Goal: Task Accomplishment & Management: Use online tool/utility

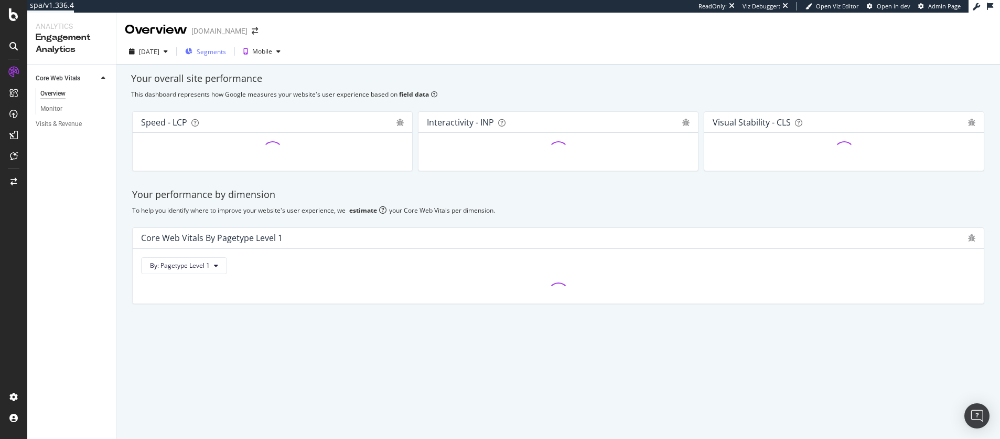
click at [226, 56] on span "Segments" at bounding box center [211, 51] width 29 height 9
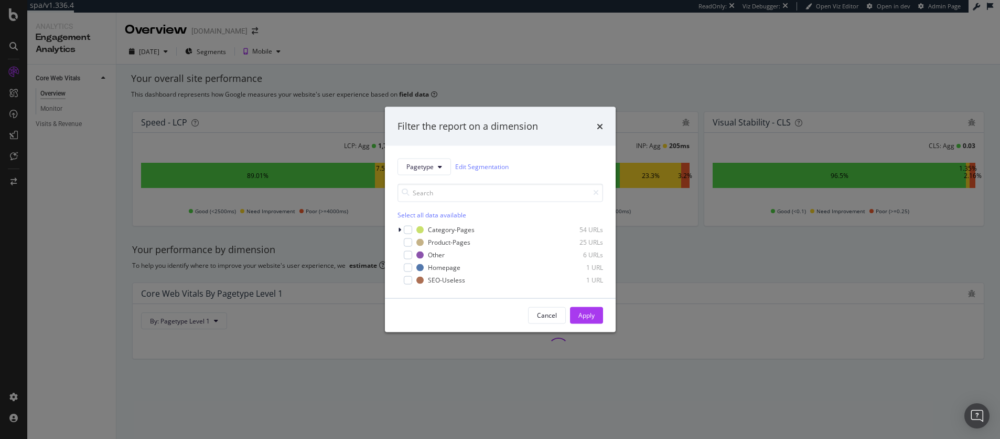
click at [515, 73] on div "Filter the report on a dimension Pagetype Edit Segmentation Select all data ava…" at bounding box center [500, 219] width 1000 height 439
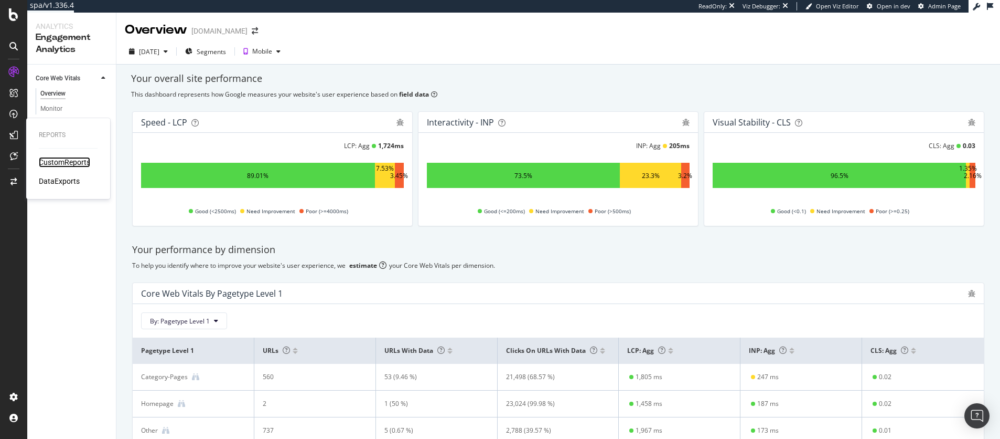
click at [66, 166] on div "CustomReports" at bounding box center [64, 162] width 51 height 10
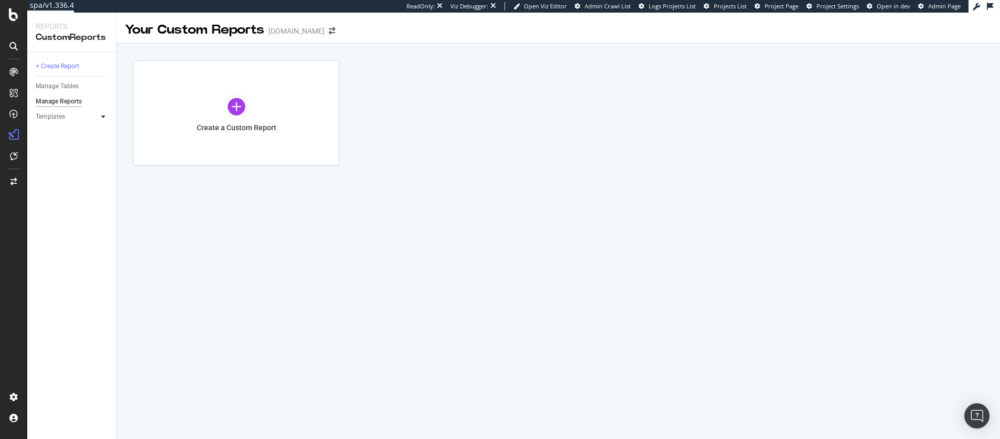
click at [101, 114] on icon at bounding box center [103, 116] width 4 height 6
click at [70, 151] on div "Business Insights Dashboard" at bounding box center [70, 153] width 60 height 22
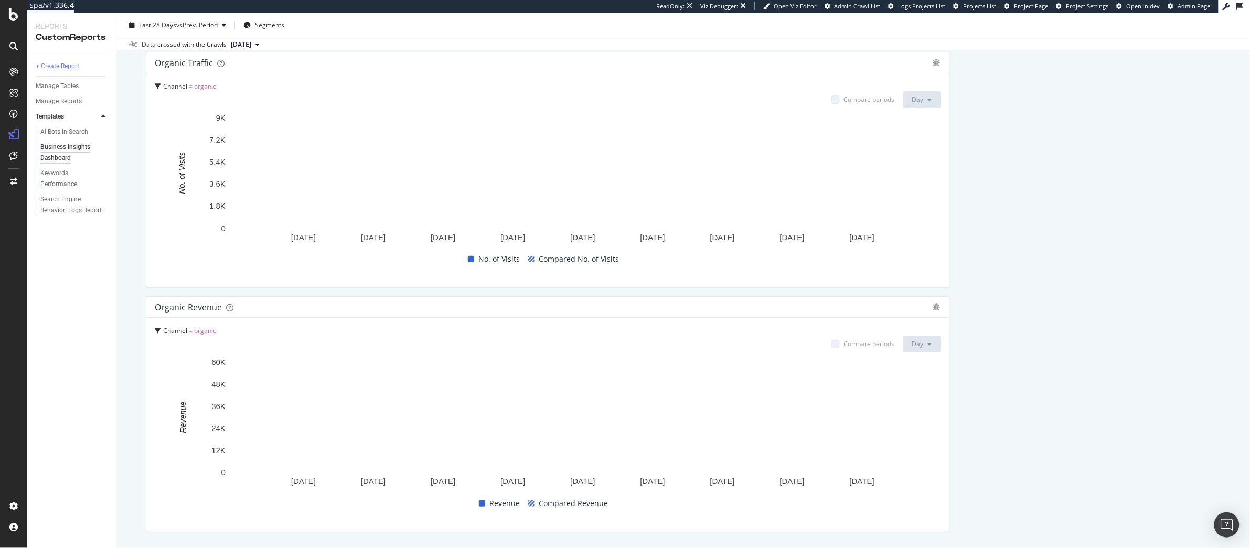
scroll to position [1006, 0]
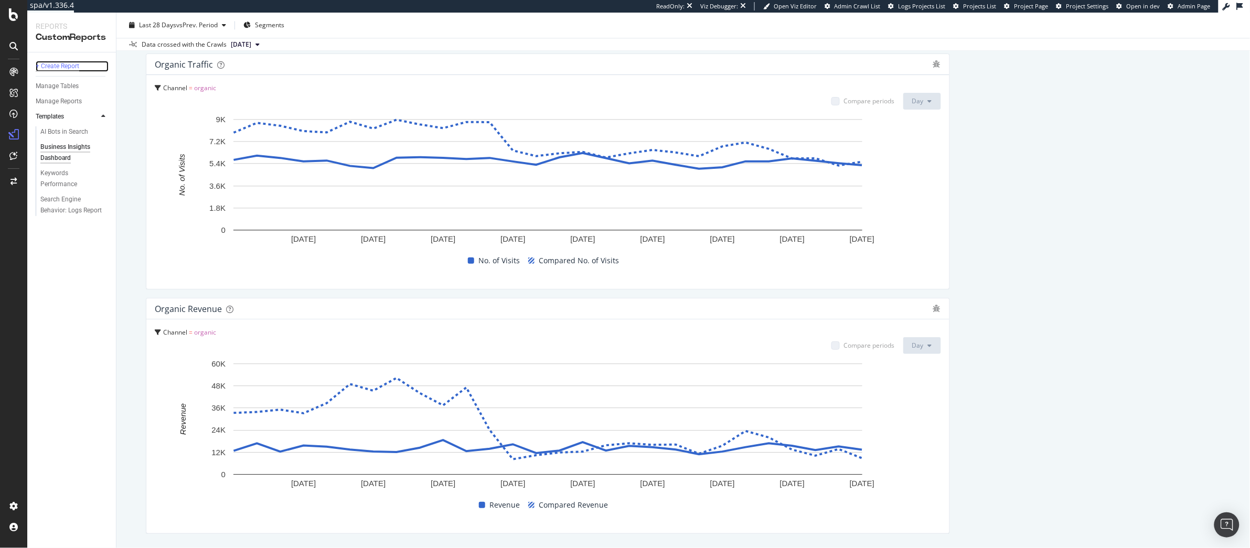
click at [67, 63] on div "+ Create Report" at bounding box center [58, 66] width 44 height 11
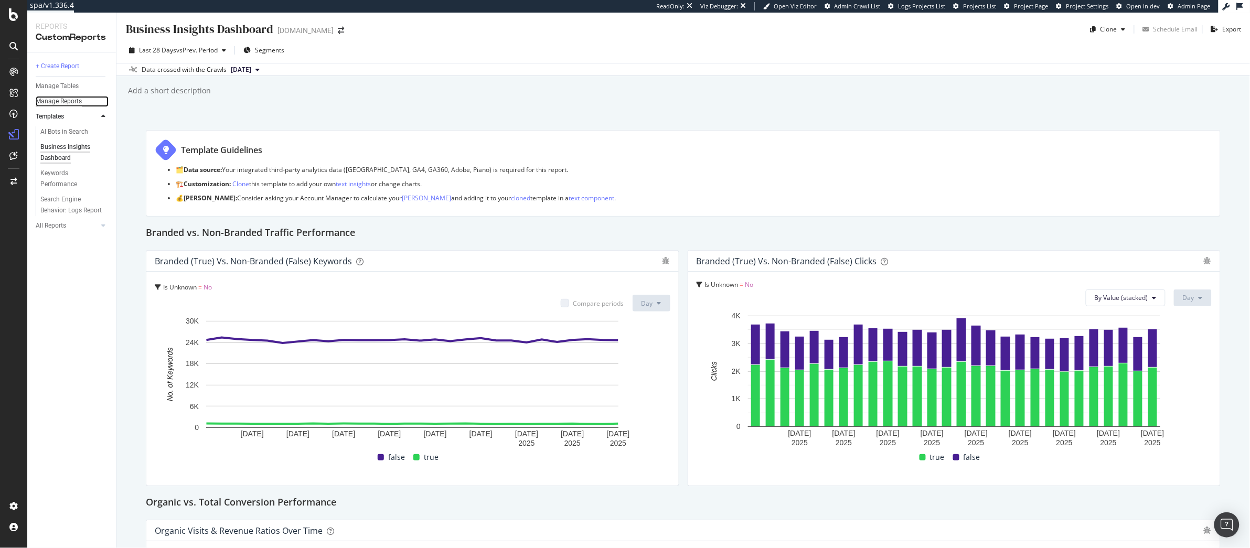
click at [70, 102] on div "Manage Reports" at bounding box center [59, 101] width 46 height 11
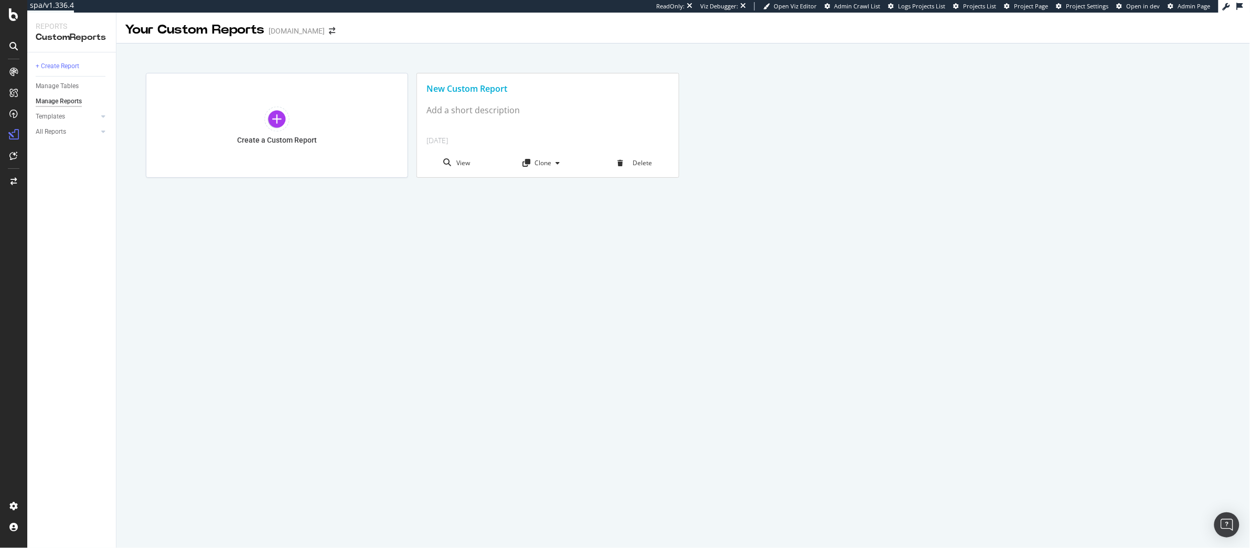
click at [459, 88] on div "New Custom Report" at bounding box center [547, 89] width 242 height 12
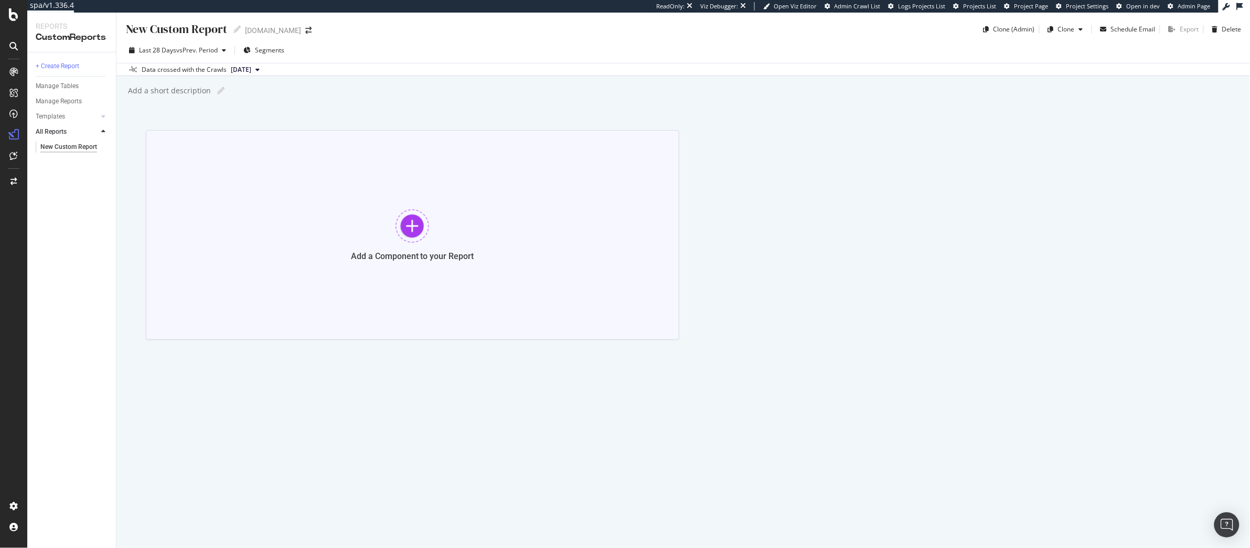
click at [413, 227] on div at bounding box center [413, 226] width 34 height 34
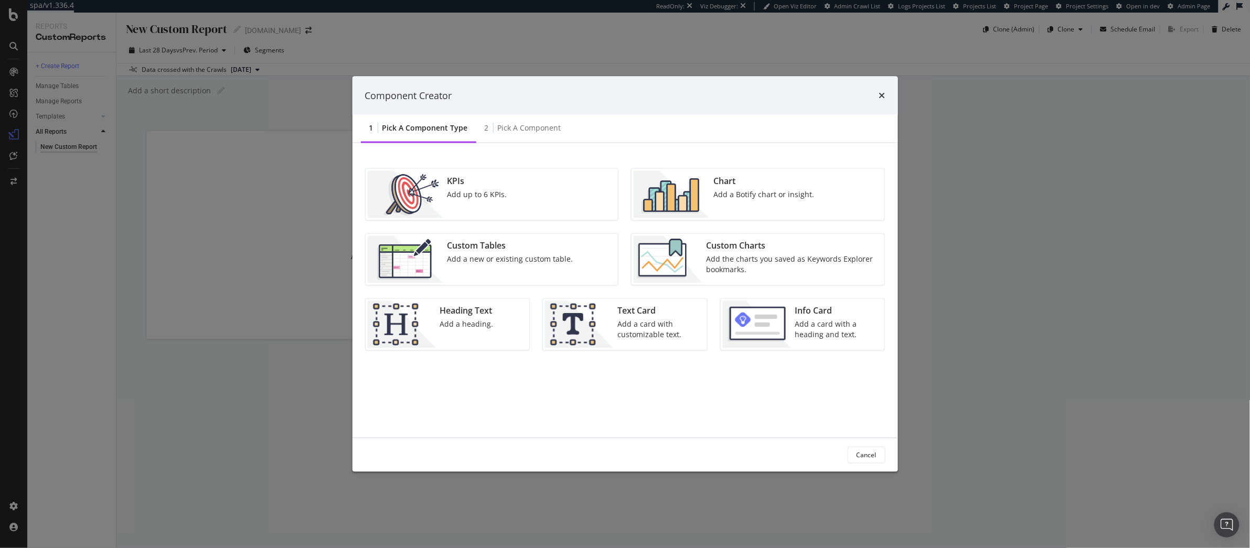
click at [550, 195] on div "KPIs Add up to 6 KPIs." at bounding box center [492, 194] width 253 height 51
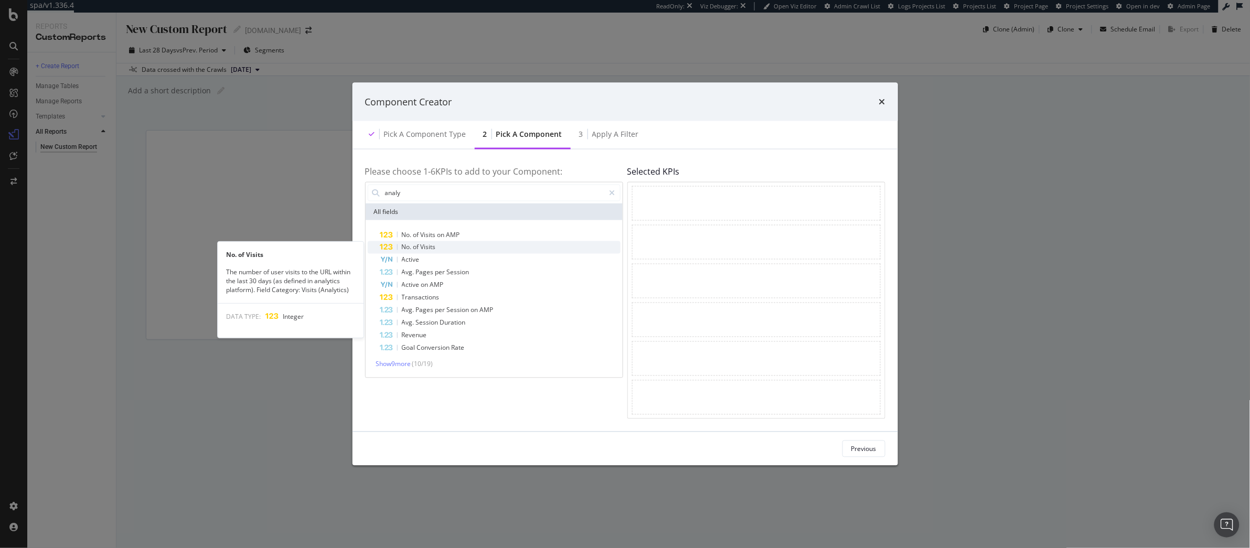
type input "analy"
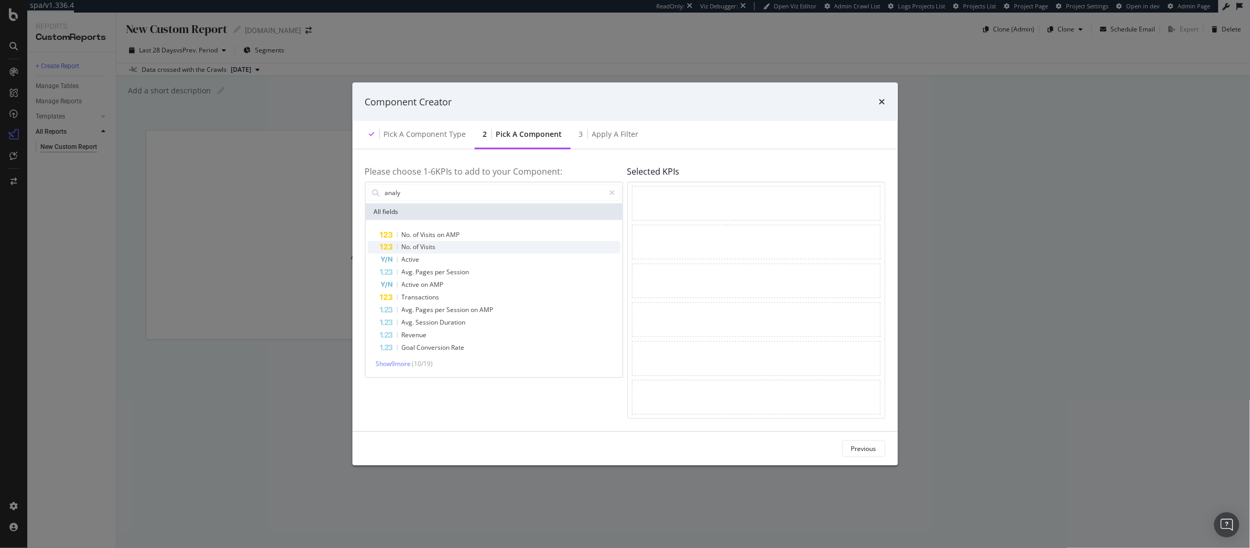
click at [445, 244] on div "No. of Visits" at bounding box center [500, 247] width 240 height 13
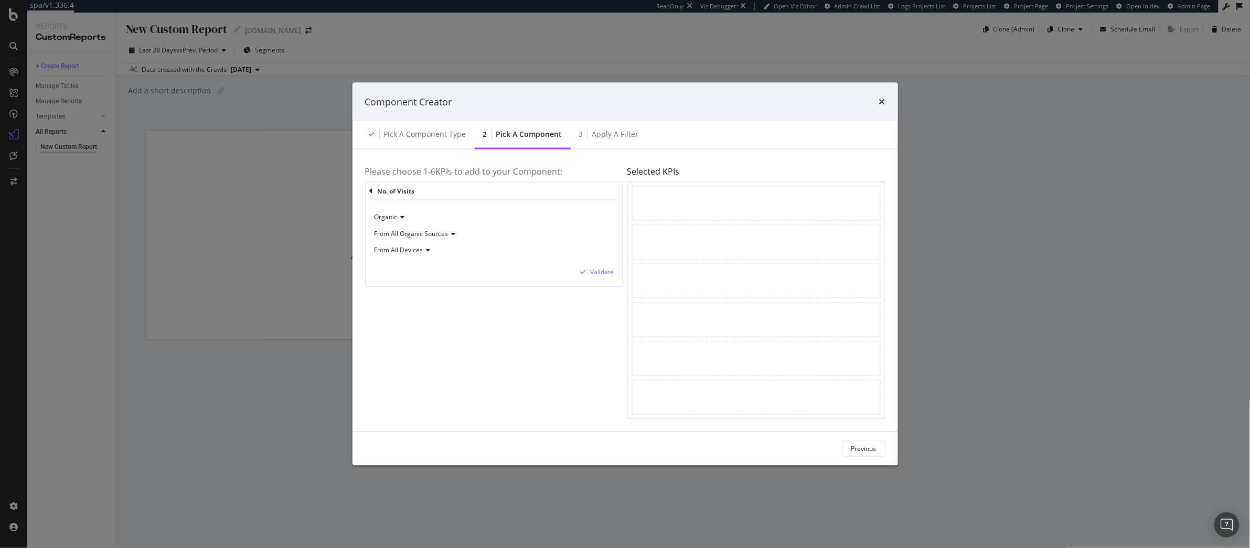
click at [602, 279] on div "Organic From All Organic Sources From All Devices Validate" at bounding box center [494, 243] width 257 height 86
click at [597, 274] on div "Validate" at bounding box center [603, 272] width 24 height 9
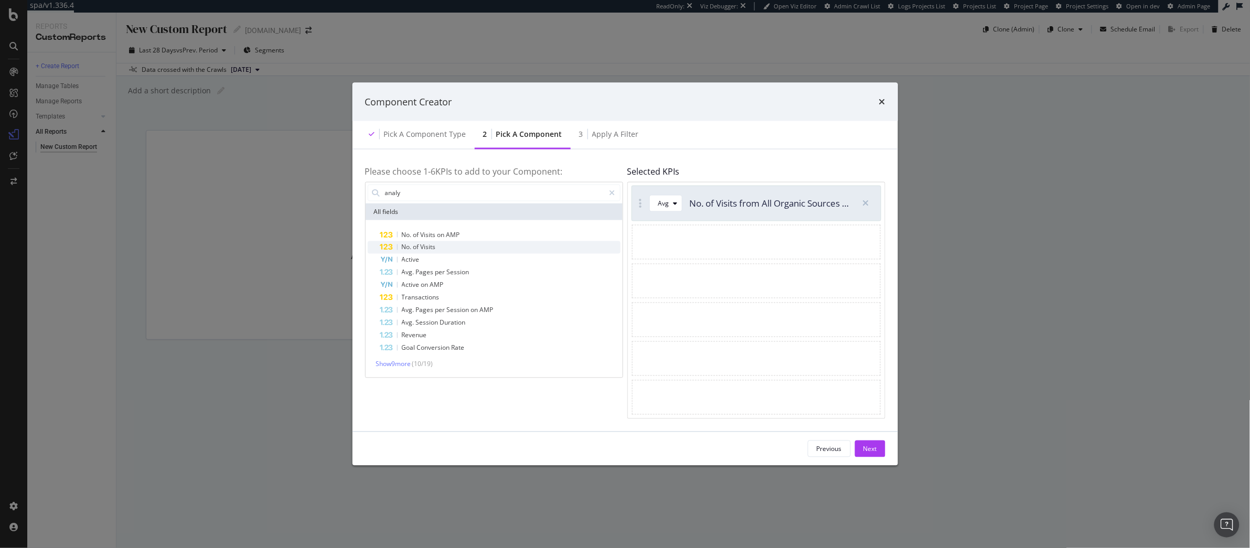
click at [437, 248] on div "No. of Visits" at bounding box center [500, 247] width 240 height 13
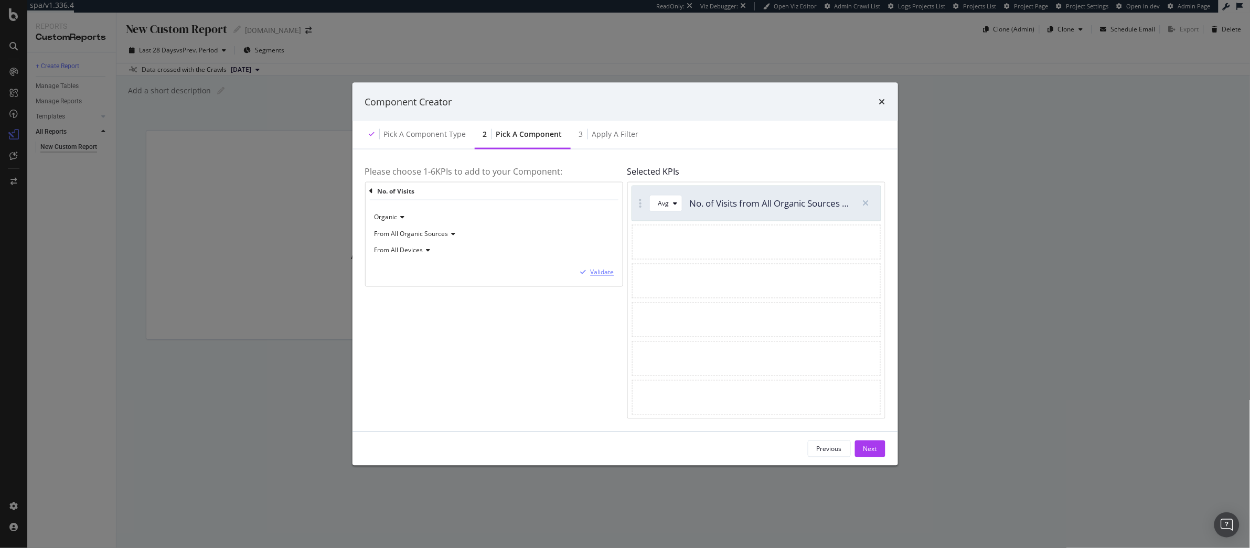
click at [592, 270] on div "Validate" at bounding box center [603, 272] width 24 height 9
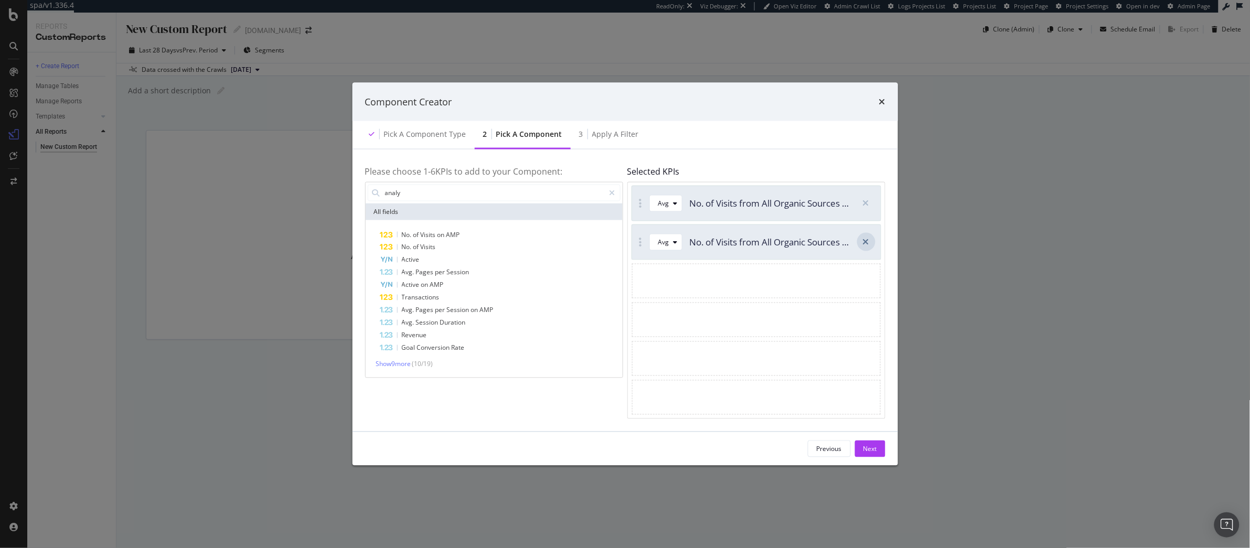
click at [863, 239] on icon "modal" at bounding box center [866, 242] width 6 height 8
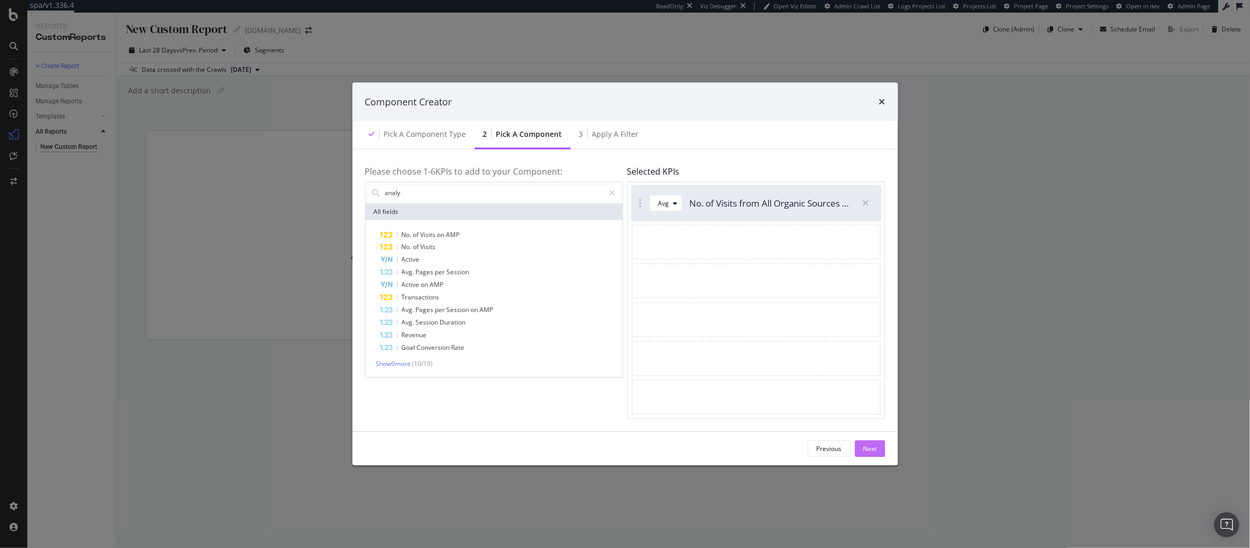
click at [872, 438] on div "Next" at bounding box center [870, 448] width 14 height 9
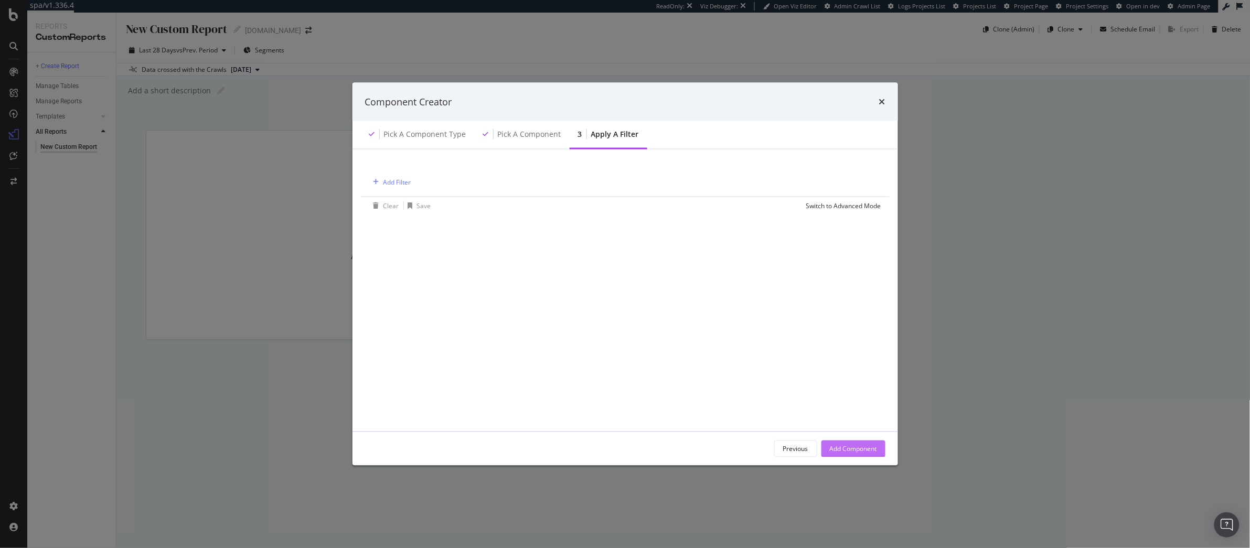
click at [860, 438] on div "Add Component" at bounding box center [853, 448] width 47 height 9
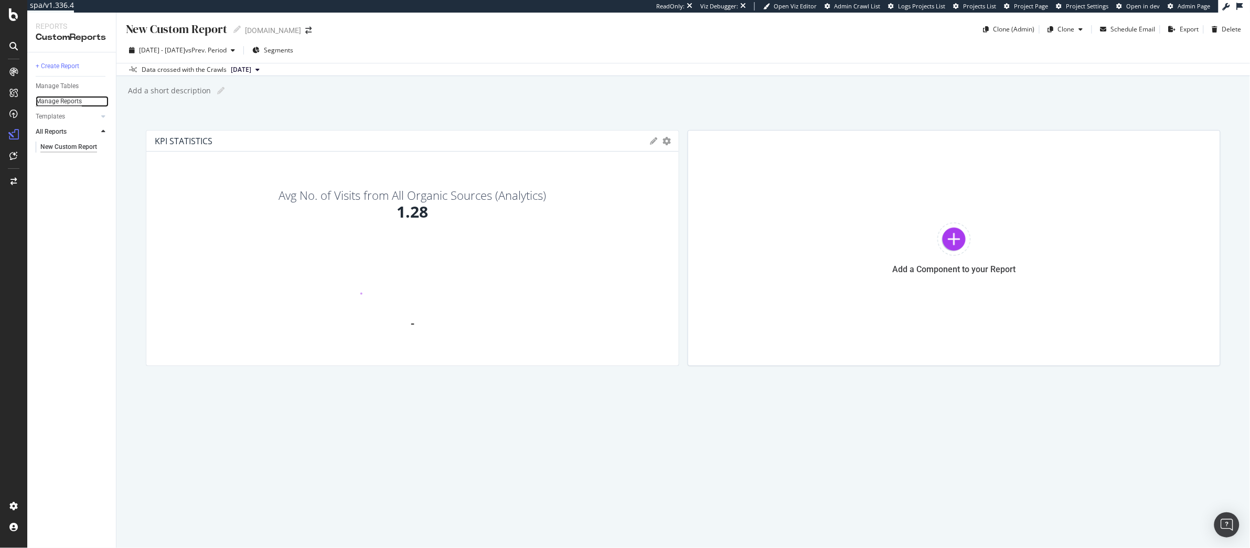
click at [69, 100] on div "Manage Reports" at bounding box center [59, 101] width 46 height 11
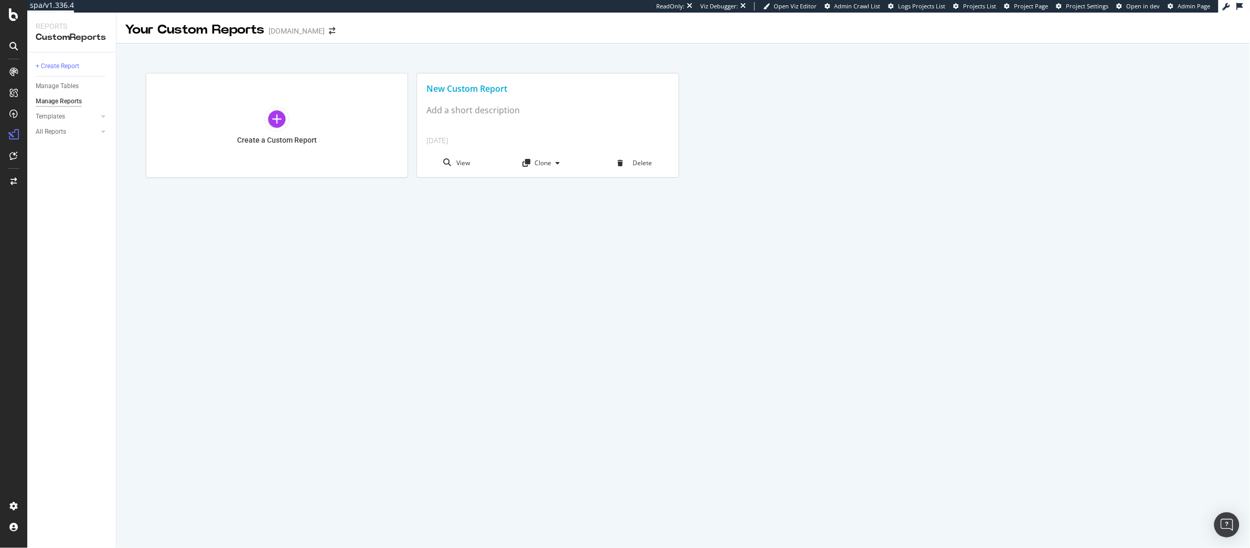
click at [481, 112] on div "Add a short description" at bounding box center [547, 110] width 242 height 12
click at [481, 91] on div "New Custom Report" at bounding box center [547, 89] width 242 height 12
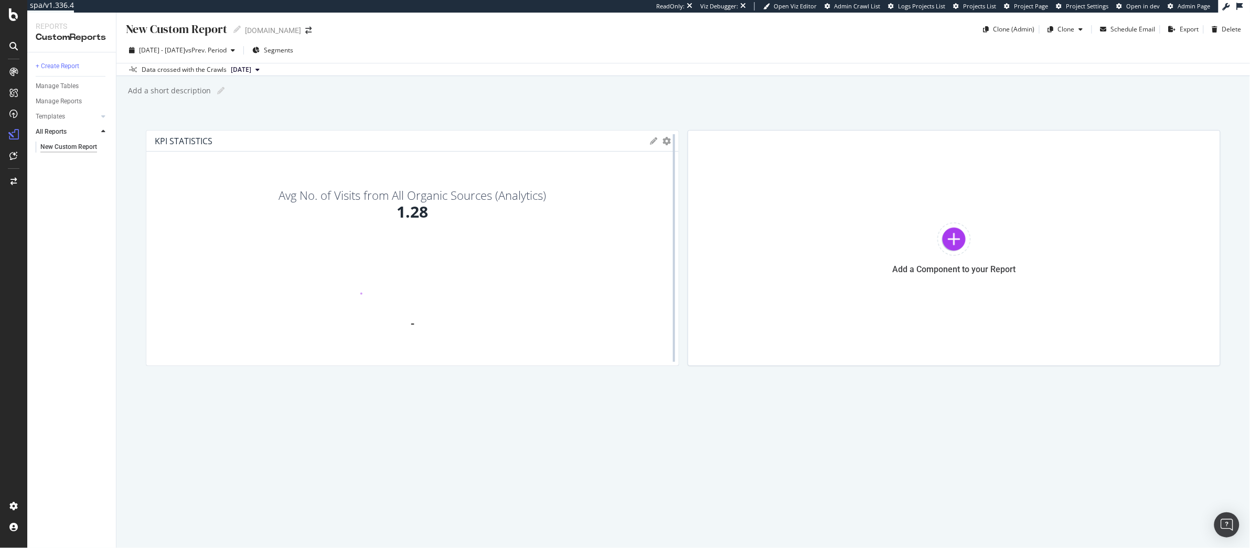
click at [669, 141] on div at bounding box center [674, 248] width 10 height 236
click at [657, 142] on icon at bounding box center [653, 140] width 7 height 7
click at [671, 142] on div at bounding box center [674, 248] width 10 height 236
click at [665, 142] on icon "gear" at bounding box center [667, 141] width 8 height 8
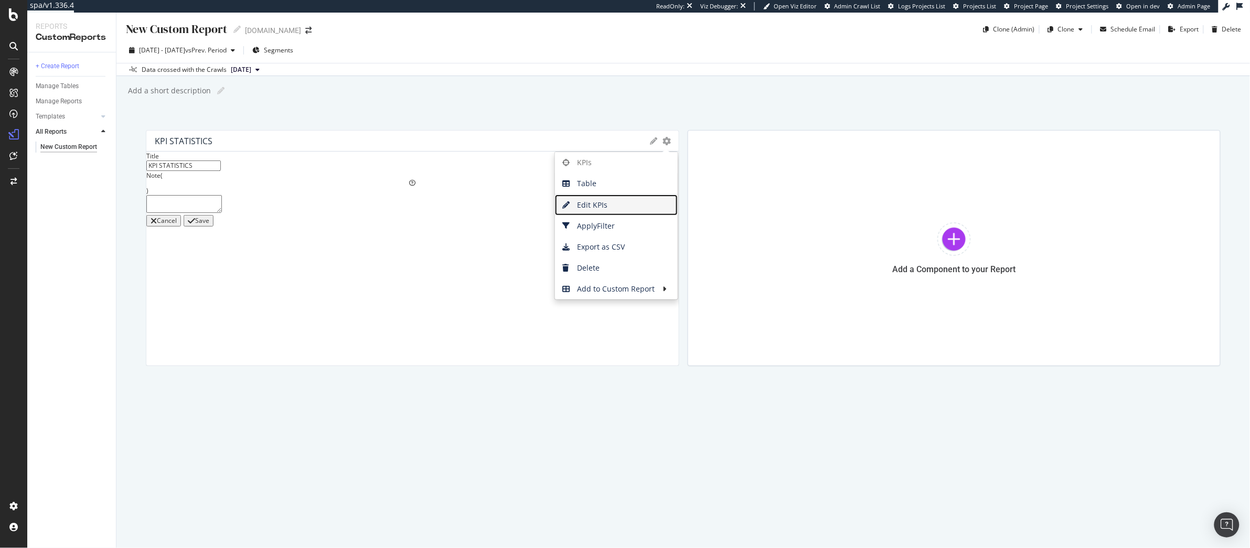
click at [602, 203] on span "Edit KPIs" at bounding box center [616, 205] width 123 height 16
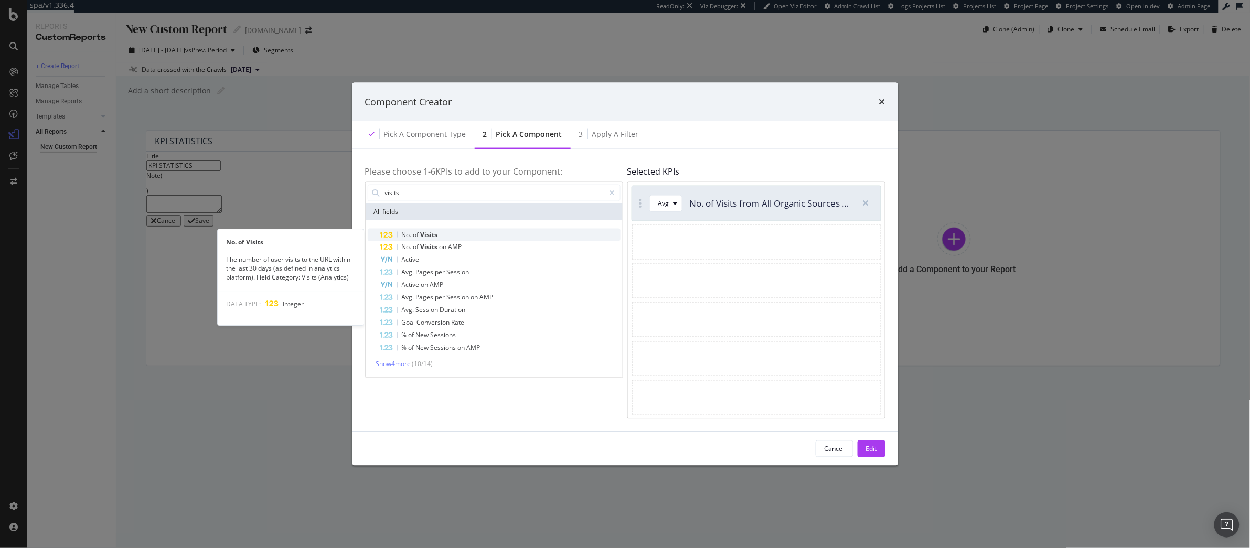
type input "visits"
click at [431, 231] on span "Visits" at bounding box center [429, 234] width 17 height 9
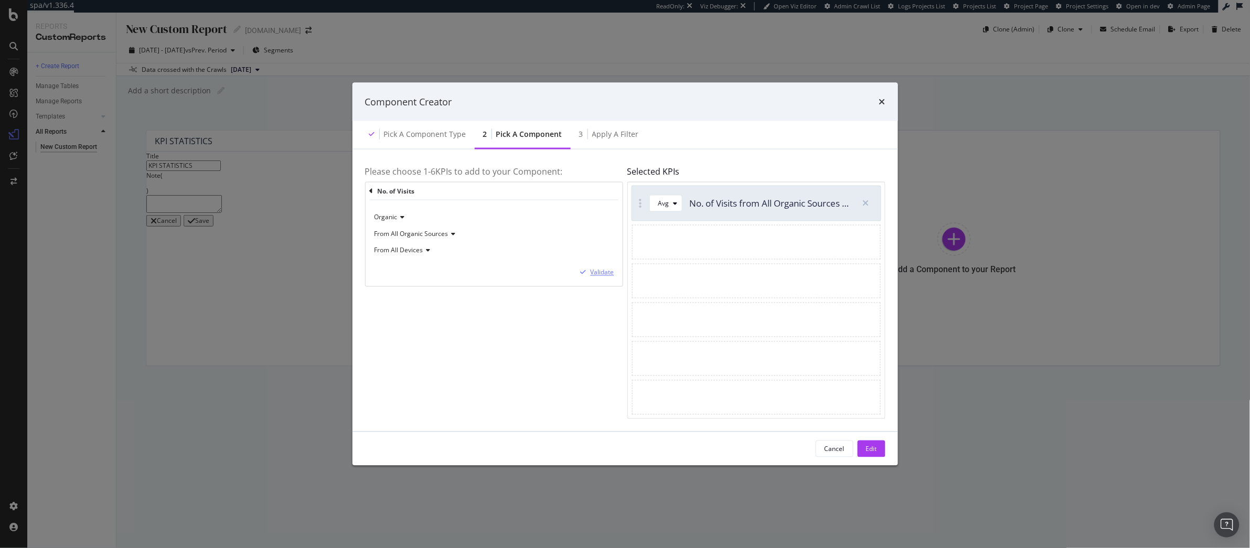
click at [584, 278] on button "Validate" at bounding box center [596, 273] width 38 height 10
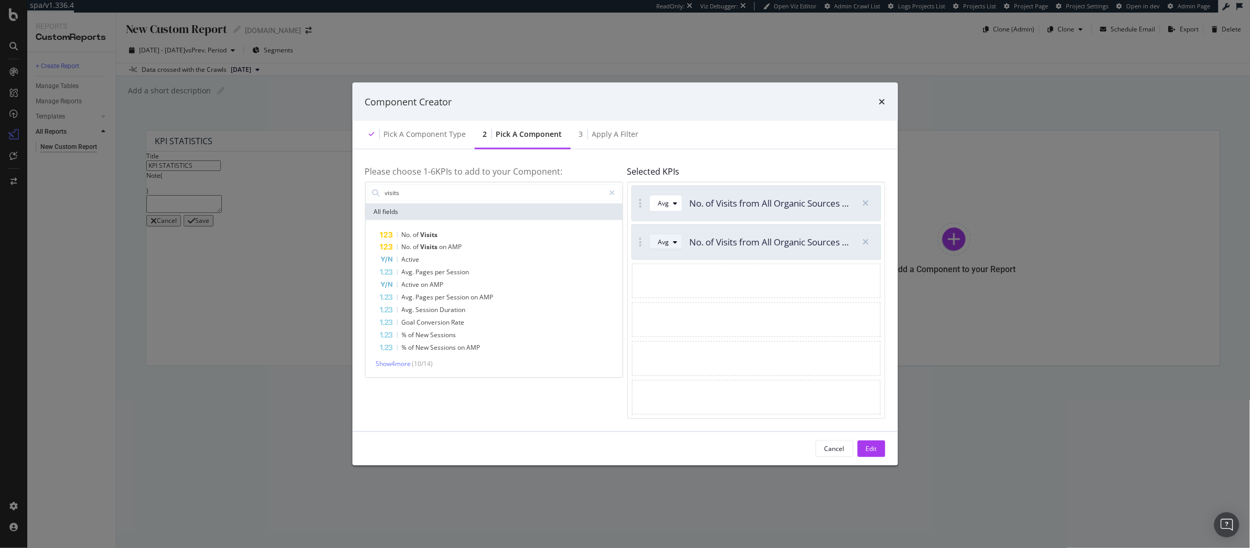
click at [674, 249] on button "Avg" at bounding box center [665, 242] width 33 height 17
click at [676, 272] on div "Sum" at bounding box center [670, 277] width 30 height 13
click at [868, 207] on icon "modal" at bounding box center [866, 203] width 6 height 8
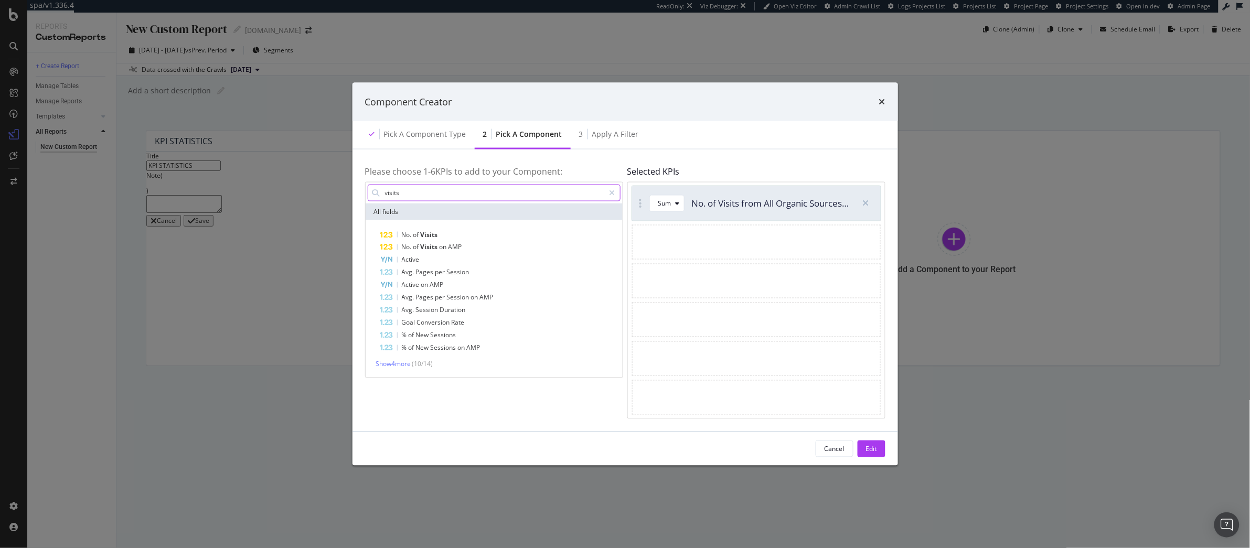
click at [425, 191] on input "visits" at bounding box center [494, 193] width 221 height 16
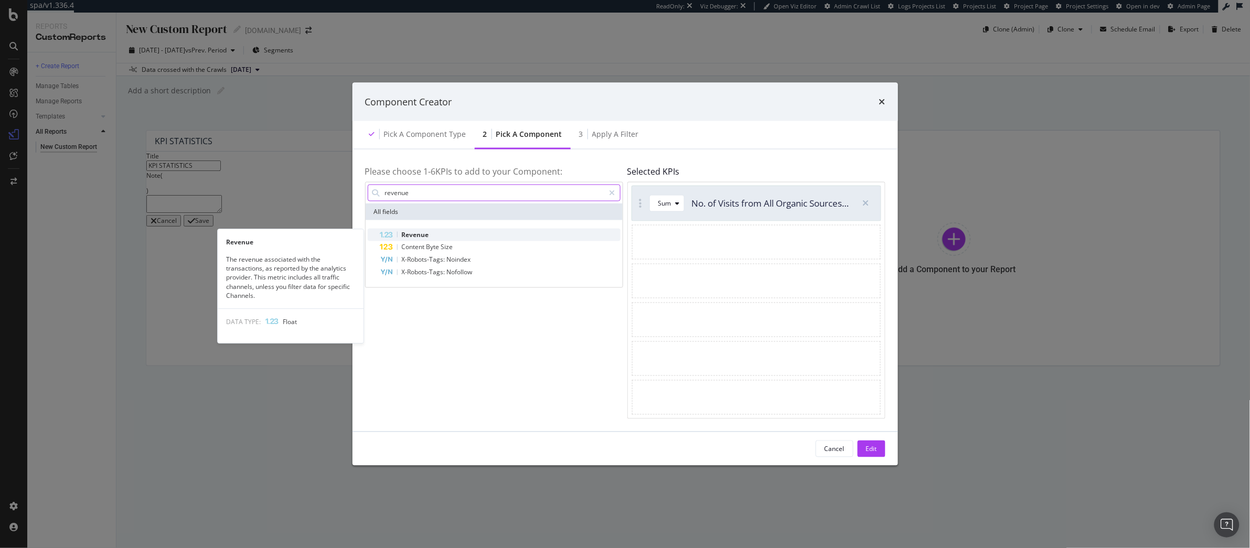
type input "revenue"
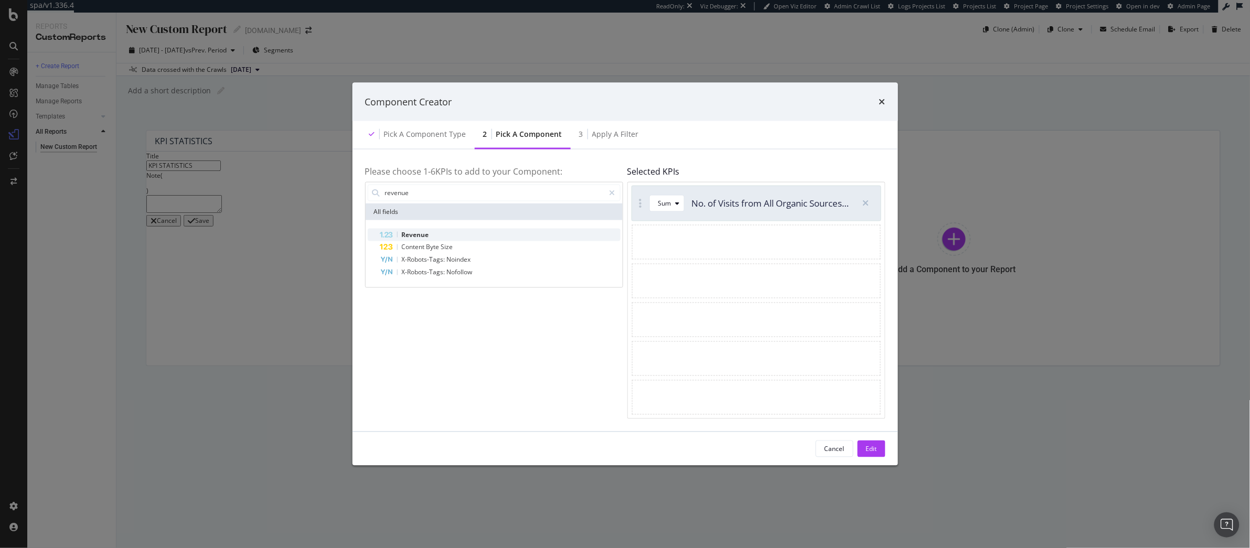
click at [434, 231] on div "Revenue" at bounding box center [500, 234] width 240 height 13
click at [679, 243] on div "modal" at bounding box center [675, 242] width 13 height 6
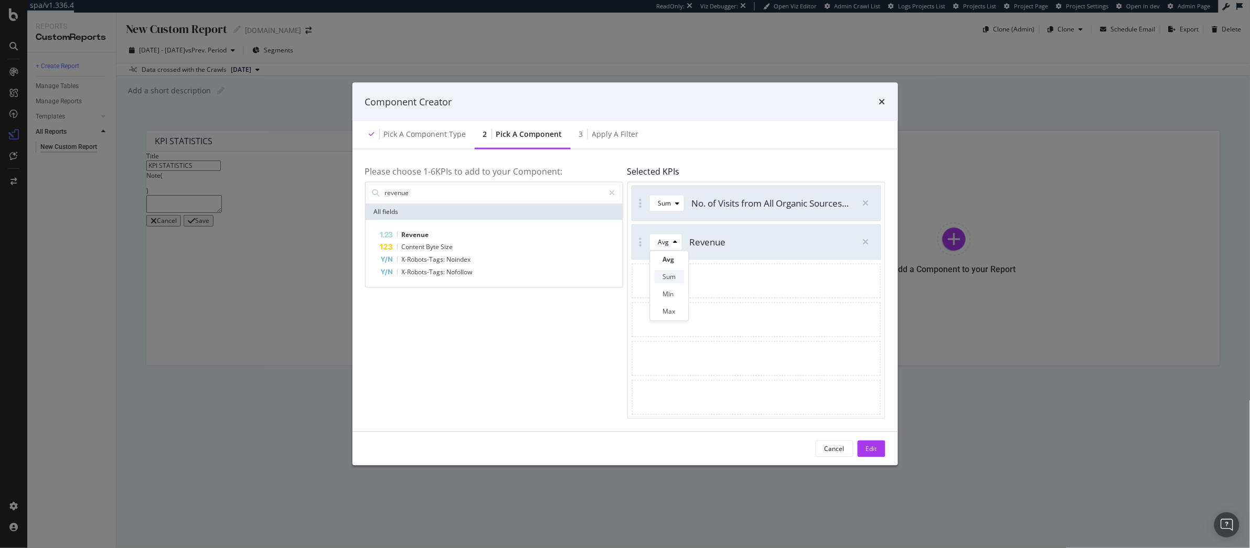
click at [675, 280] on div "Sum" at bounding box center [669, 277] width 13 height 9
click at [863, 438] on button "Edit" at bounding box center [872, 449] width 28 height 17
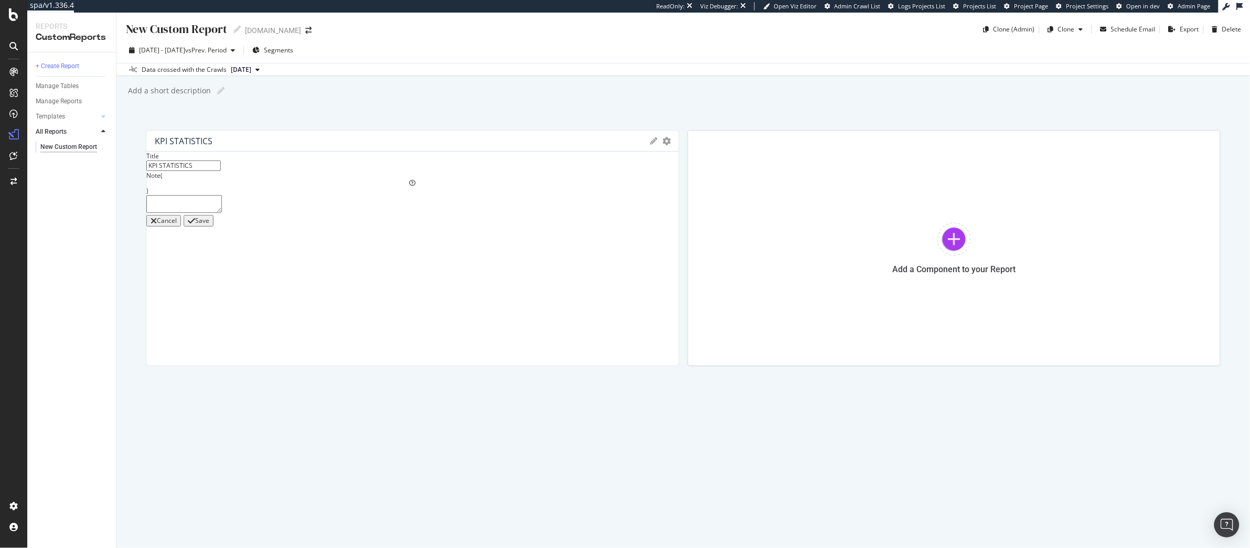
click at [209, 225] on div "Save" at bounding box center [202, 220] width 14 height 7
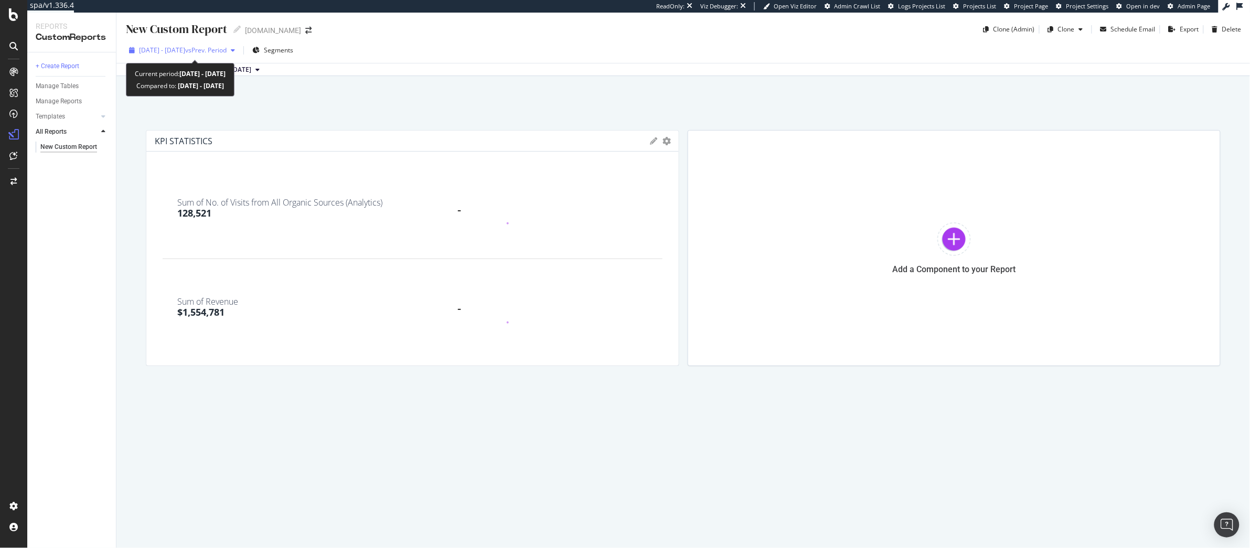
click at [227, 49] on span "vs Prev. Period" at bounding box center [205, 50] width 41 height 9
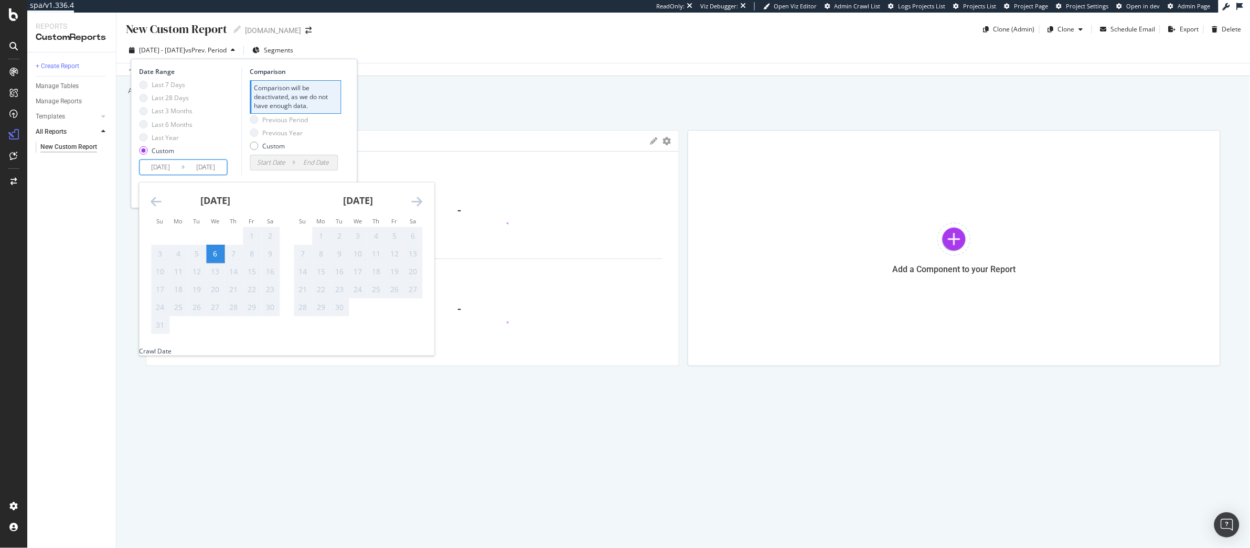
click at [166, 166] on input "2025/08/06" at bounding box center [161, 167] width 42 height 15
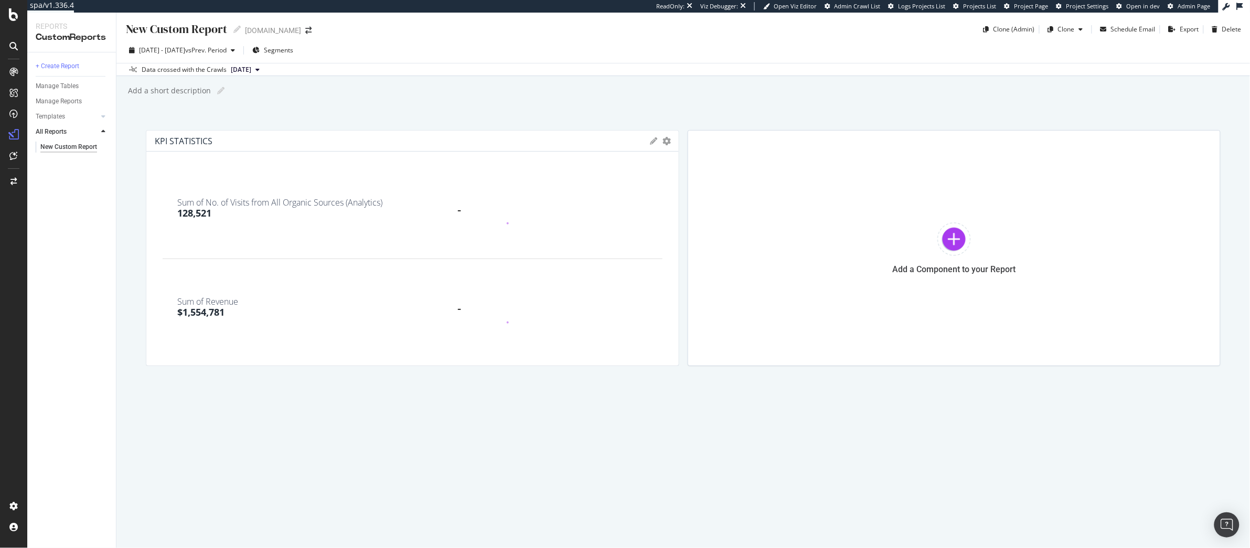
click at [419, 96] on div "Add a short description Add a short description" at bounding box center [688, 91] width 1123 height 16
click at [202, 211] on div "128,521" at bounding box center [195, 214] width 34 height 14
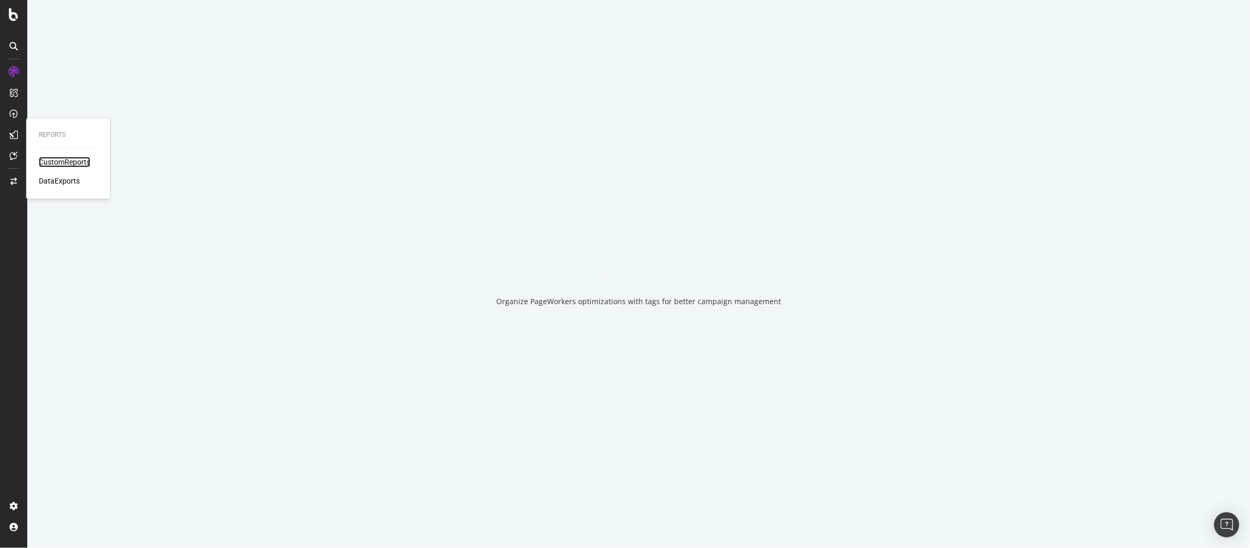
click at [53, 163] on div "CustomReports" at bounding box center [64, 162] width 51 height 10
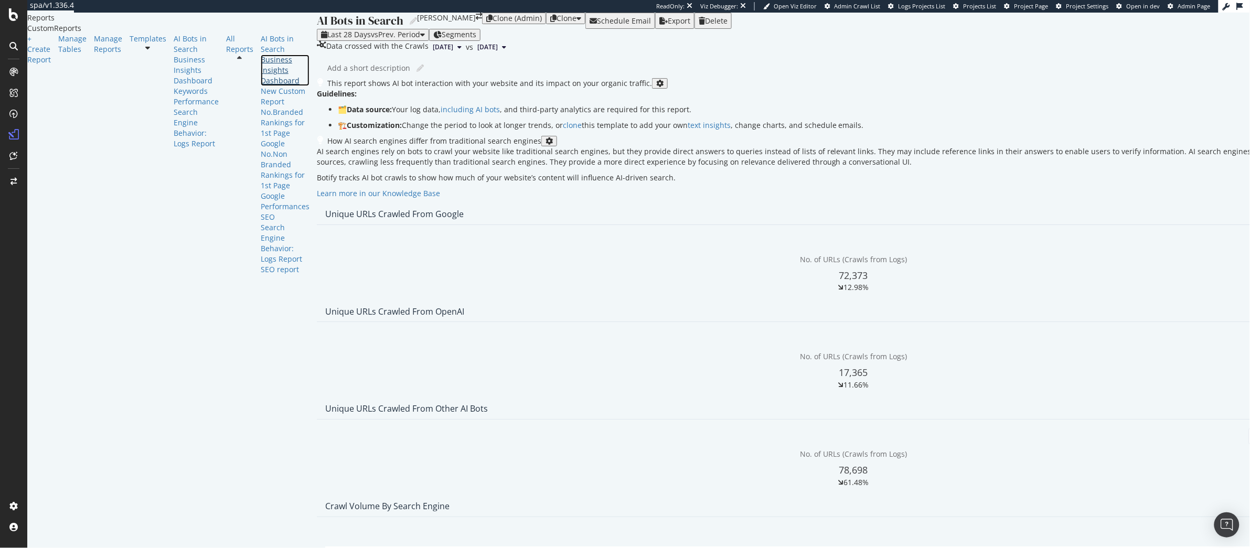
click at [261, 86] on div "Business Insights Dashboard" at bounding box center [285, 70] width 49 height 31
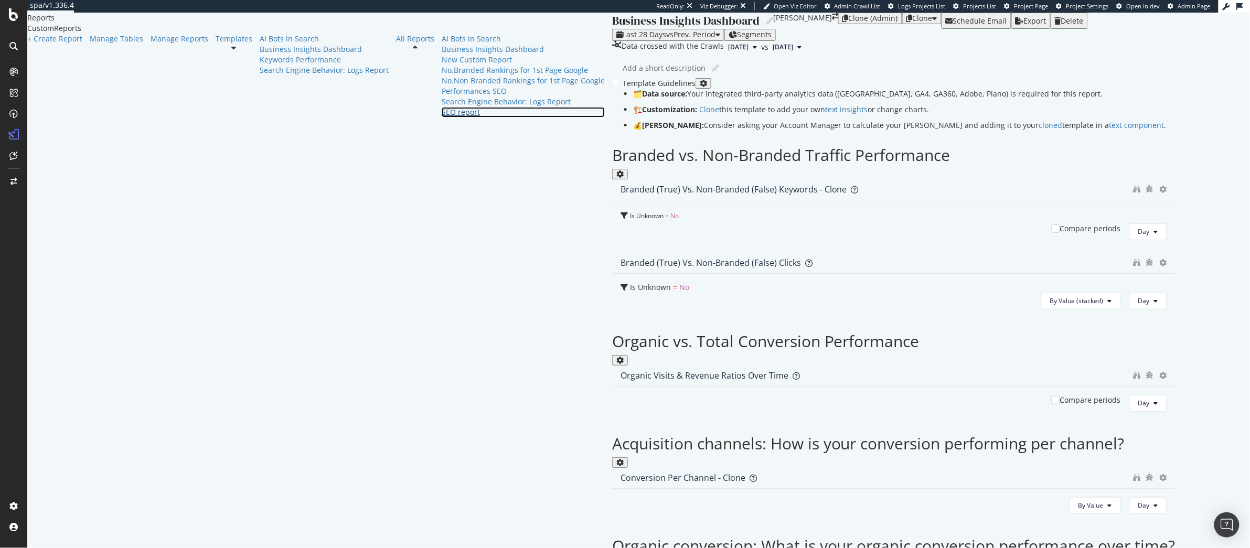
click at [442, 118] on div "SEO report" at bounding box center [523, 112] width 163 height 10
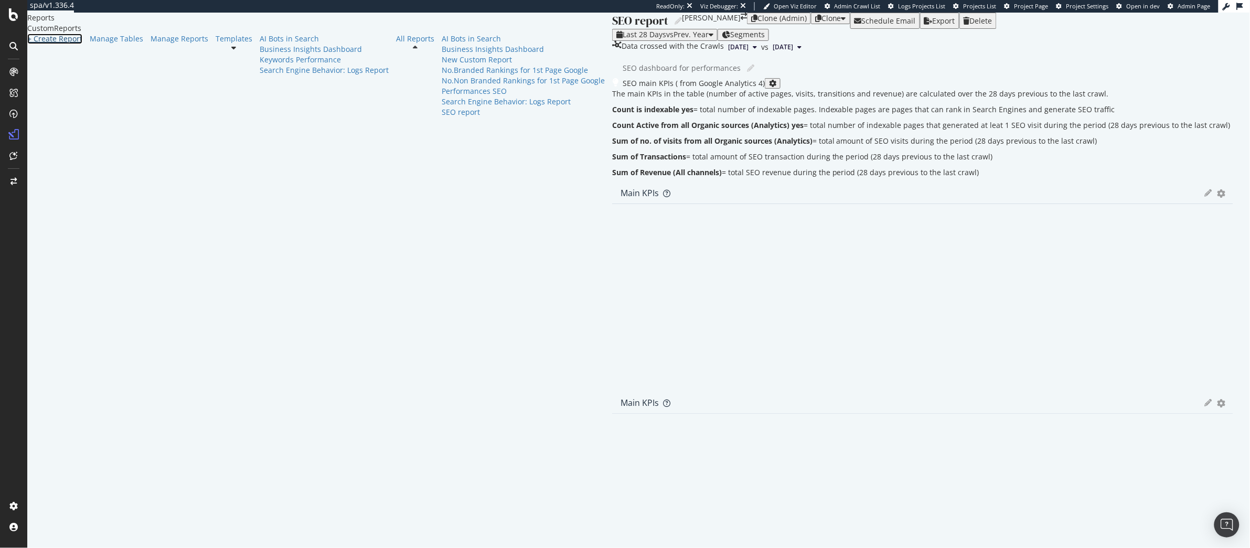
click at [73, 44] on div "+ Create Report" at bounding box center [54, 39] width 55 height 10
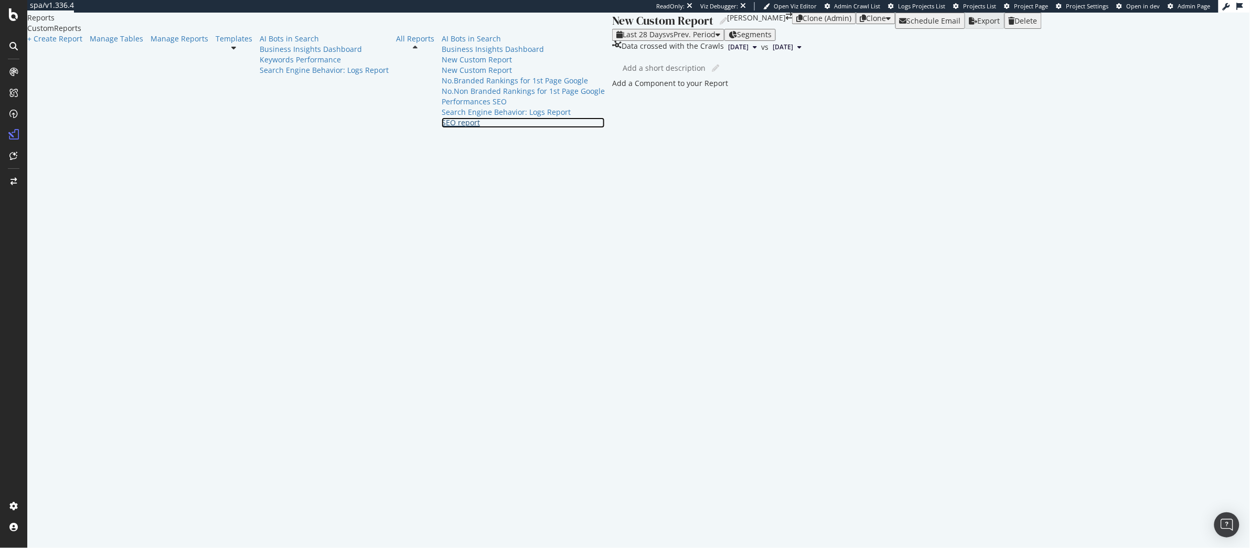
click at [442, 128] on div "SEO report" at bounding box center [523, 123] width 163 height 10
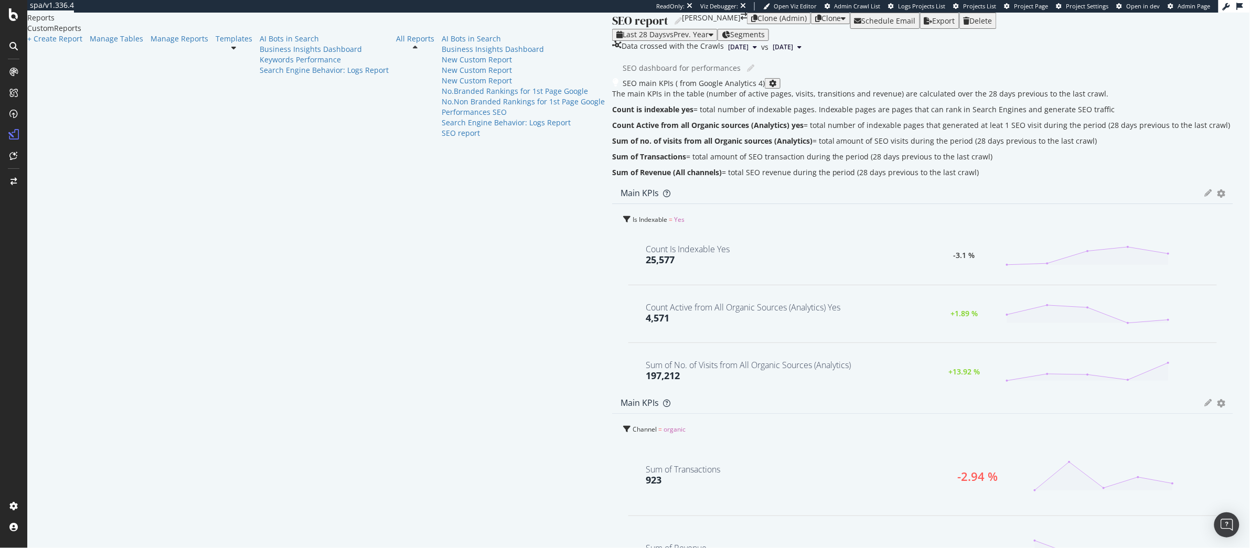
scroll to position [120, 0]
click at [1218, 189] on icon "gear" at bounding box center [1222, 192] width 8 height 7
click at [1148, 459] on span "Edit KPIs" at bounding box center [1171, 467] width 123 height 16
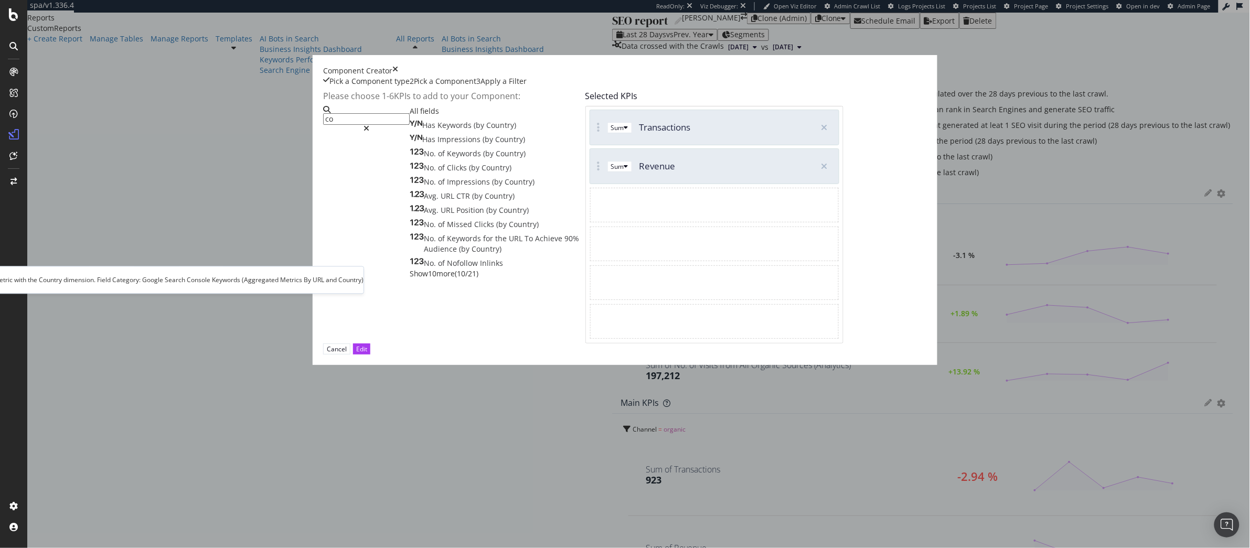
type input "c"
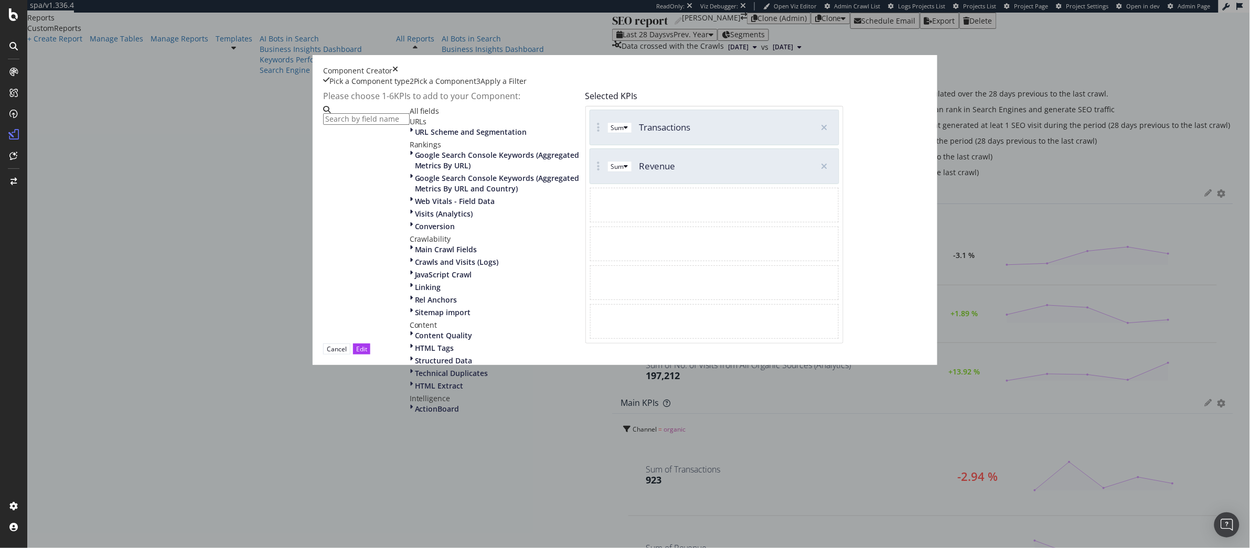
click at [527, 87] on div "Apply a Filter" at bounding box center [504, 81] width 46 height 10
click at [890, 76] on div "Component Creator" at bounding box center [625, 71] width 604 height 10
click at [398, 76] on icon "times" at bounding box center [395, 71] width 6 height 10
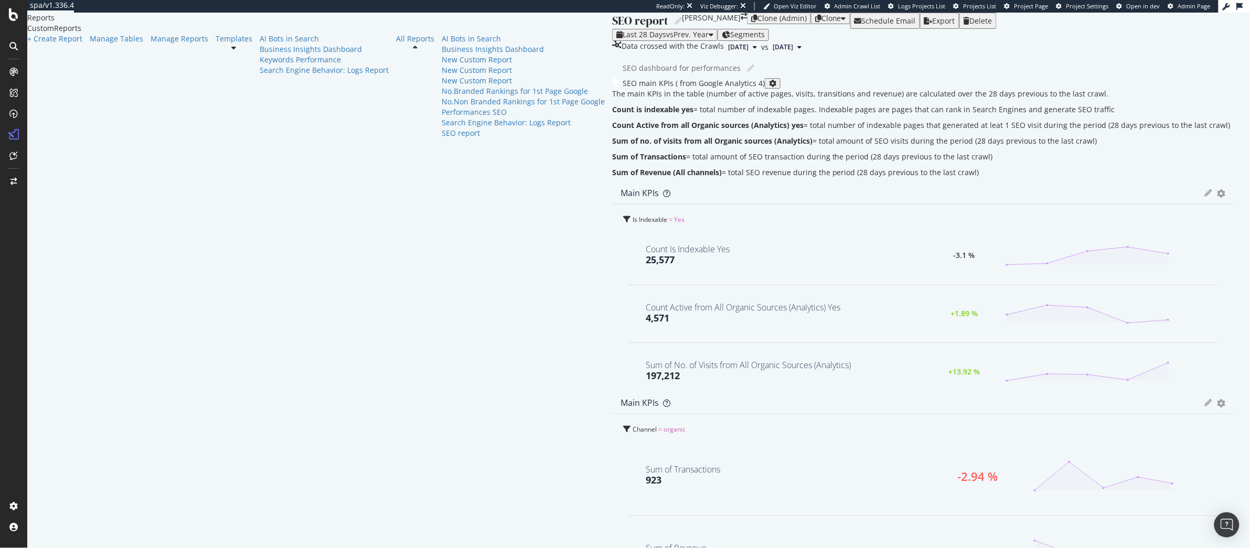
scroll to position [12, 0]
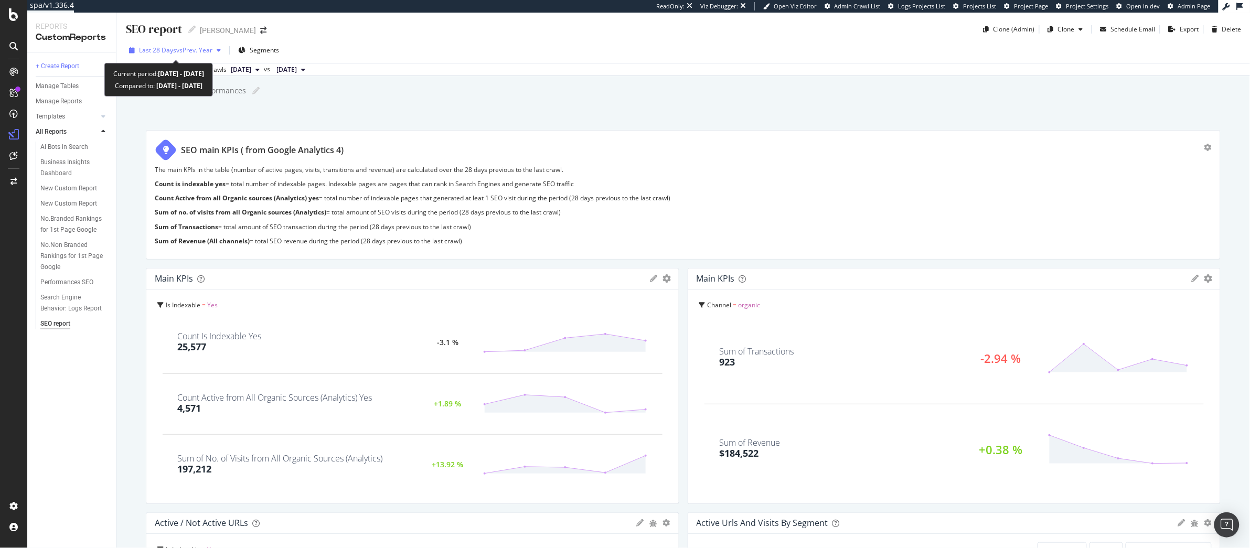
click at [157, 50] on span "Last 28 Days" at bounding box center [157, 50] width 37 height 9
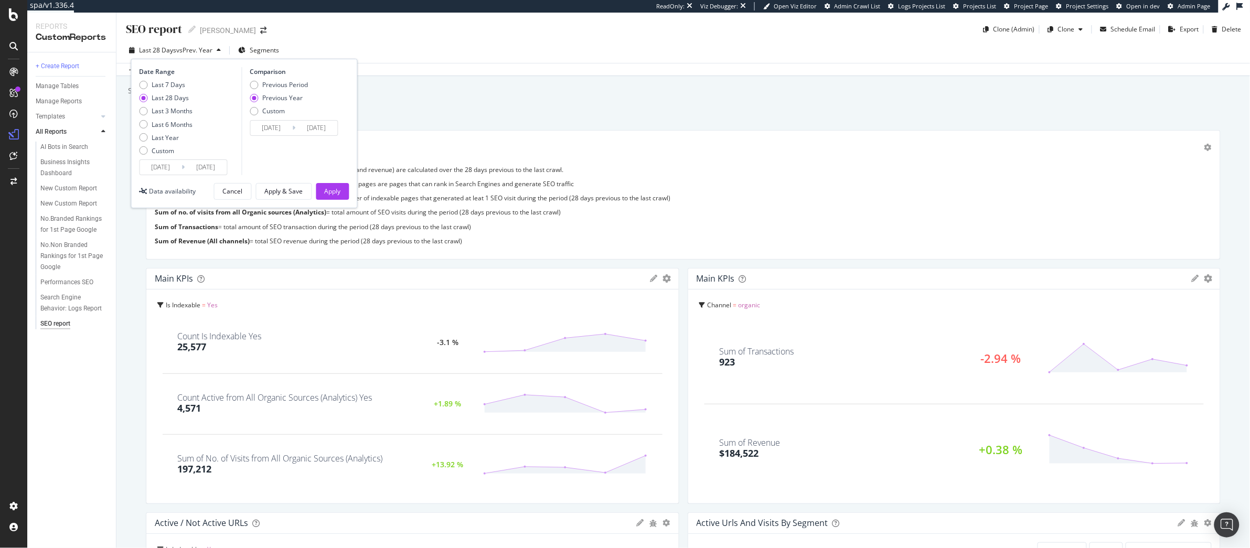
click at [508, 95] on div "SEO dashboard for performances SEO dashboard for performances" at bounding box center [688, 91] width 1123 height 16
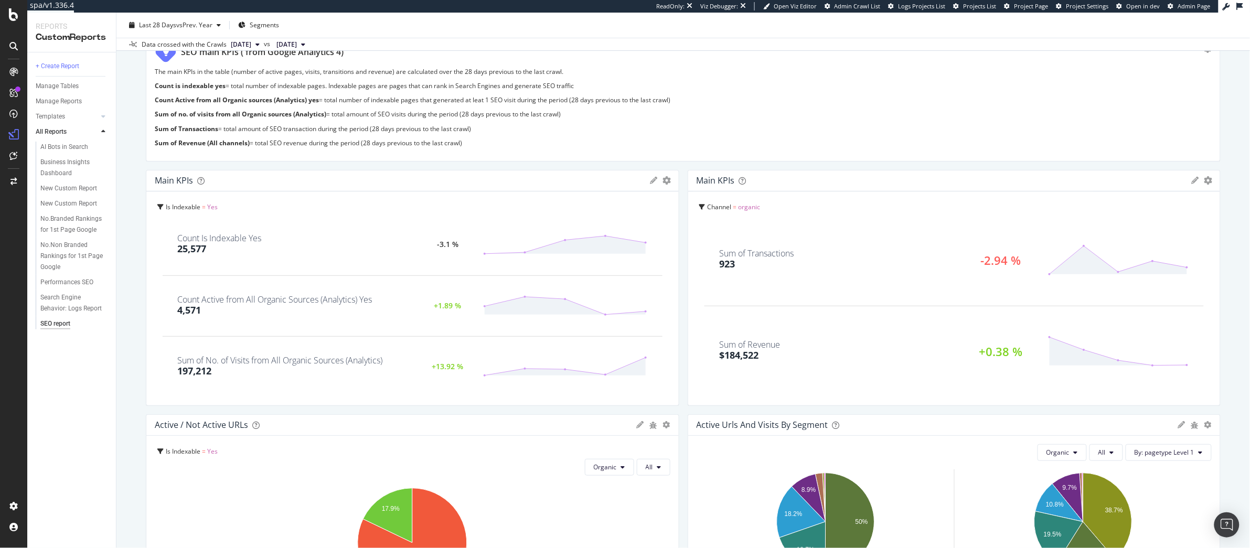
scroll to position [181, 0]
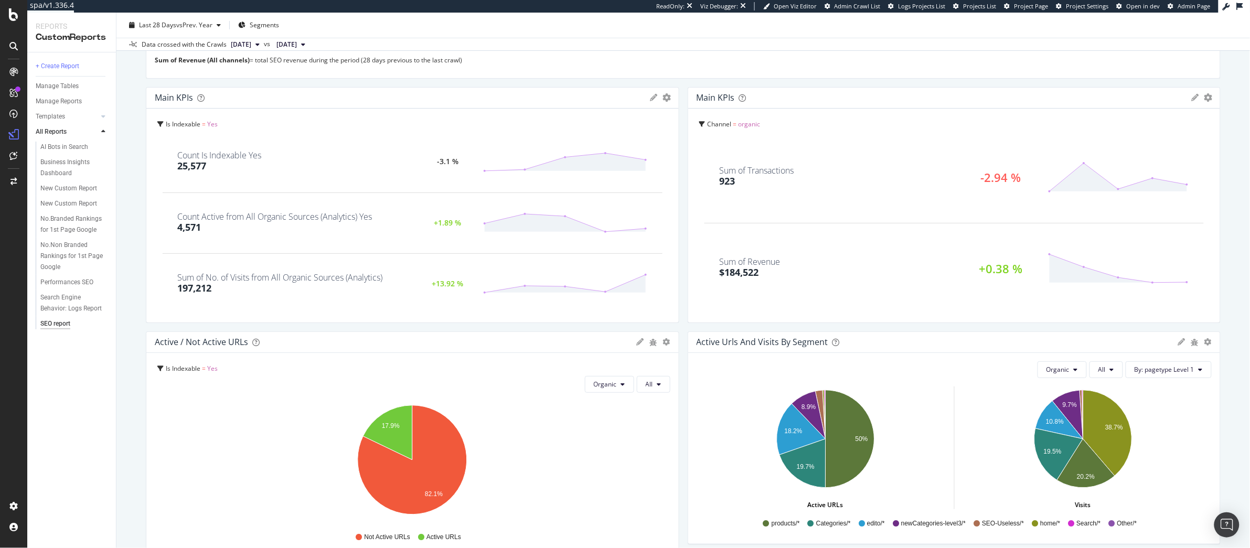
click at [718, 126] on span "Channel" at bounding box center [720, 124] width 24 height 9
click at [1213, 95] on div at bounding box center [1215, 205] width 10 height 236
click at [671, 97] on icon "gear" at bounding box center [667, 97] width 8 height 8
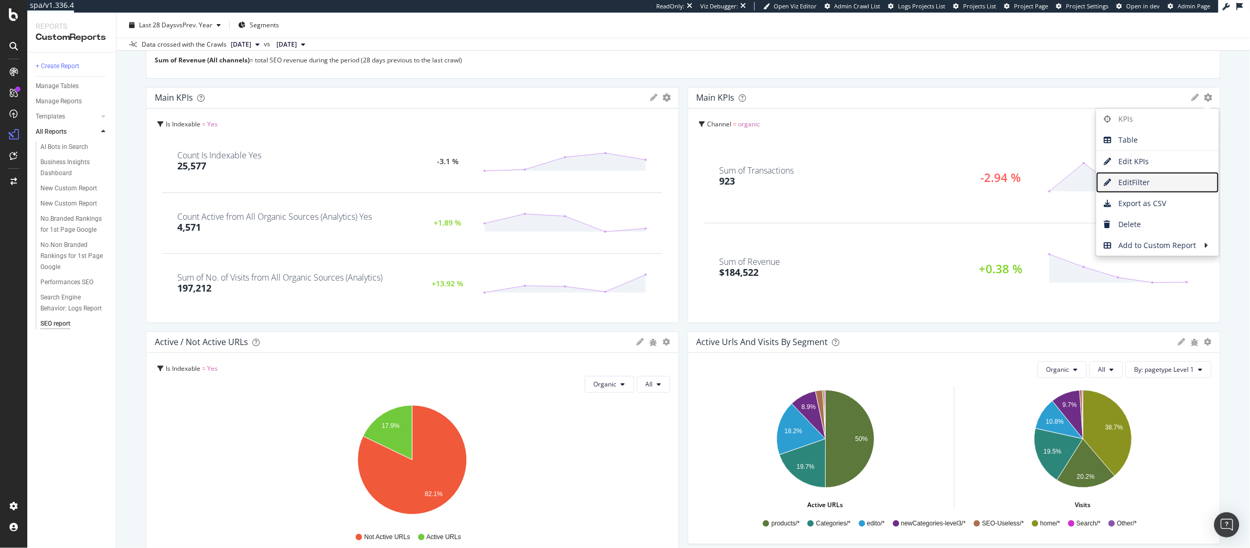
click at [1146, 177] on span "Edit Filter" at bounding box center [1157, 183] width 123 height 16
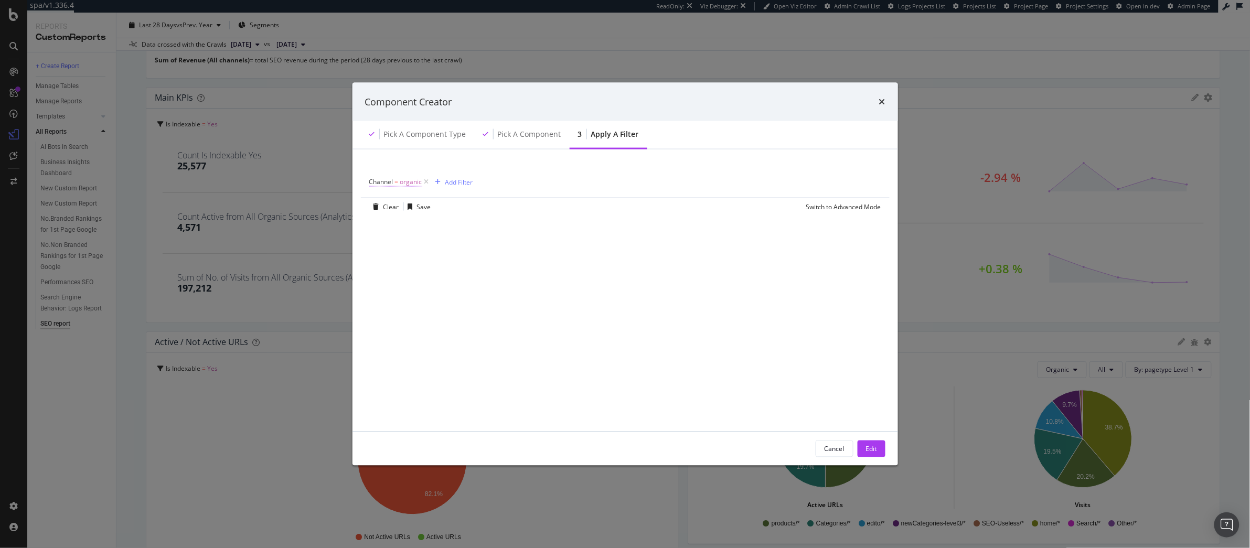
click at [408, 184] on span "organic" at bounding box center [411, 182] width 22 height 15
click at [431, 250] on div "On Current Crawl Equal to organic organic Cancel Add filter Apply" at bounding box center [436, 233] width 132 height 88
click at [432, 245] on input "organic" at bounding box center [428, 241] width 99 height 17
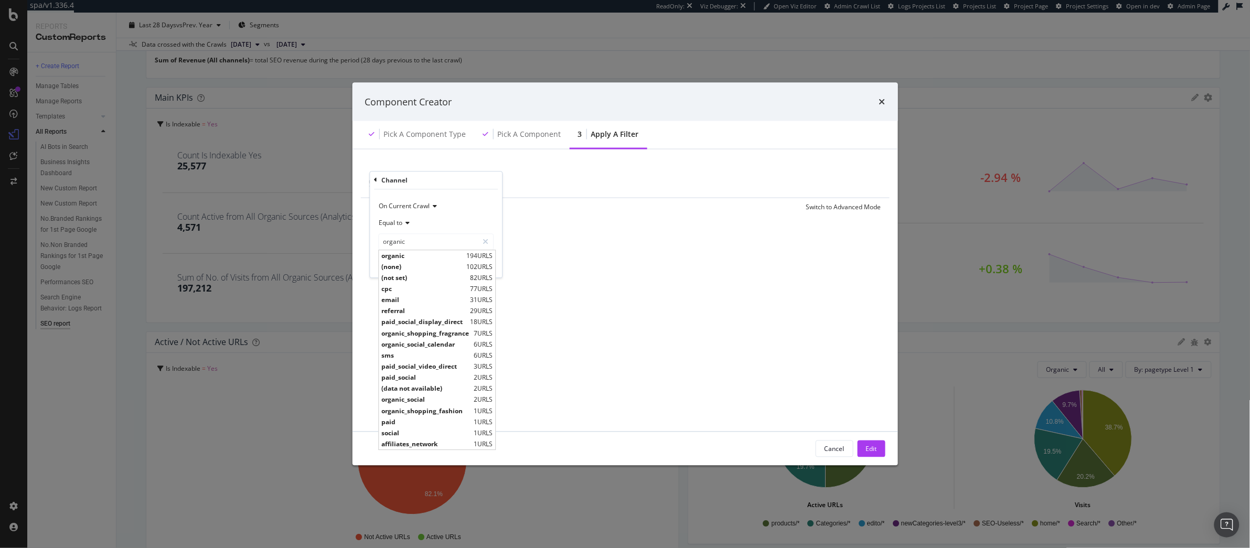
click at [886, 99] on div "Component Creator" at bounding box center [626, 101] width 546 height 39
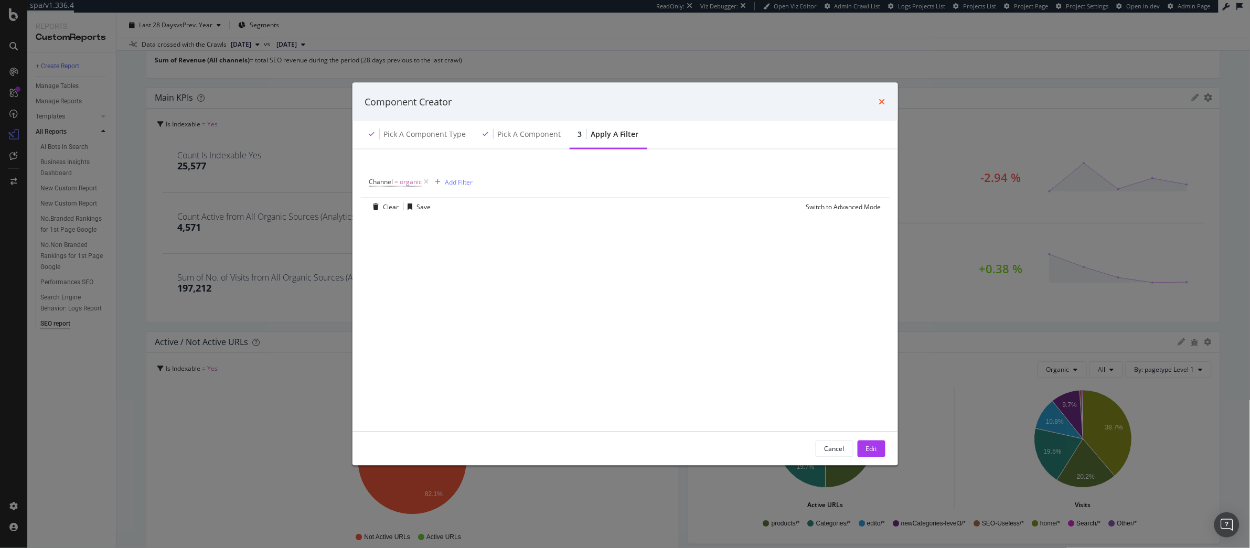
click at [881, 100] on icon "times" at bounding box center [882, 102] width 6 height 8
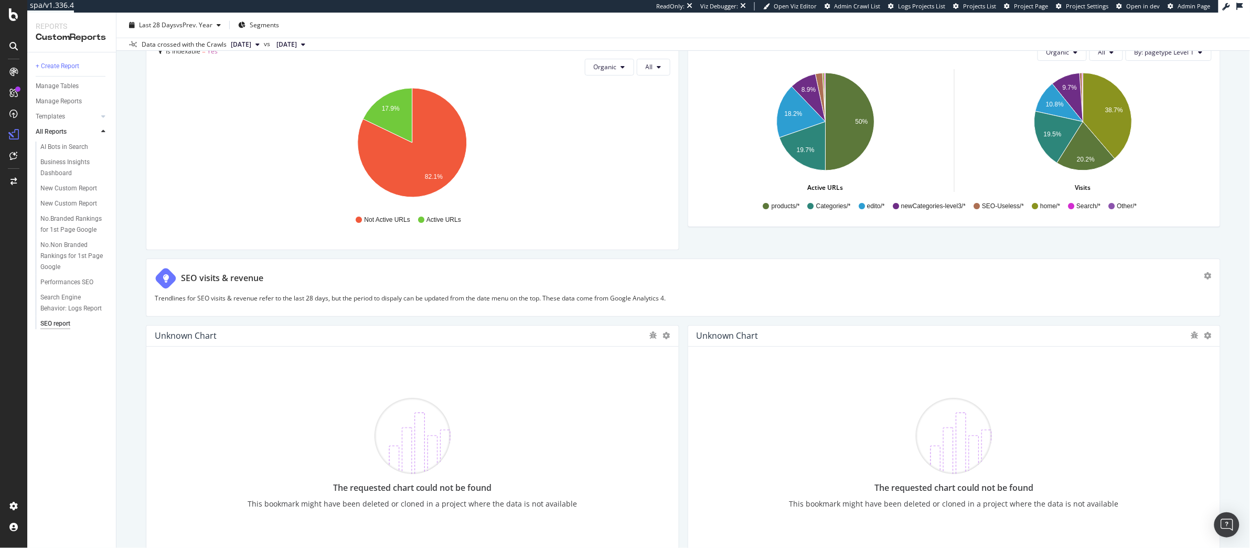
scroll to position [446, 0]
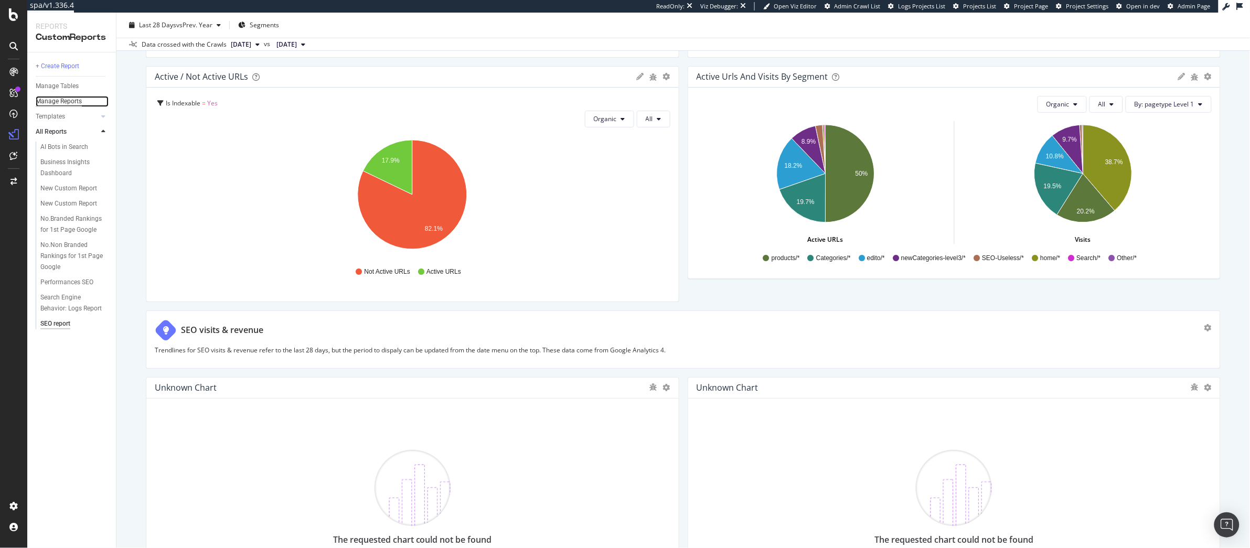
click at [62, 100] on div "Manage Reports" at bounding box center [59, 101] width 46 height 11
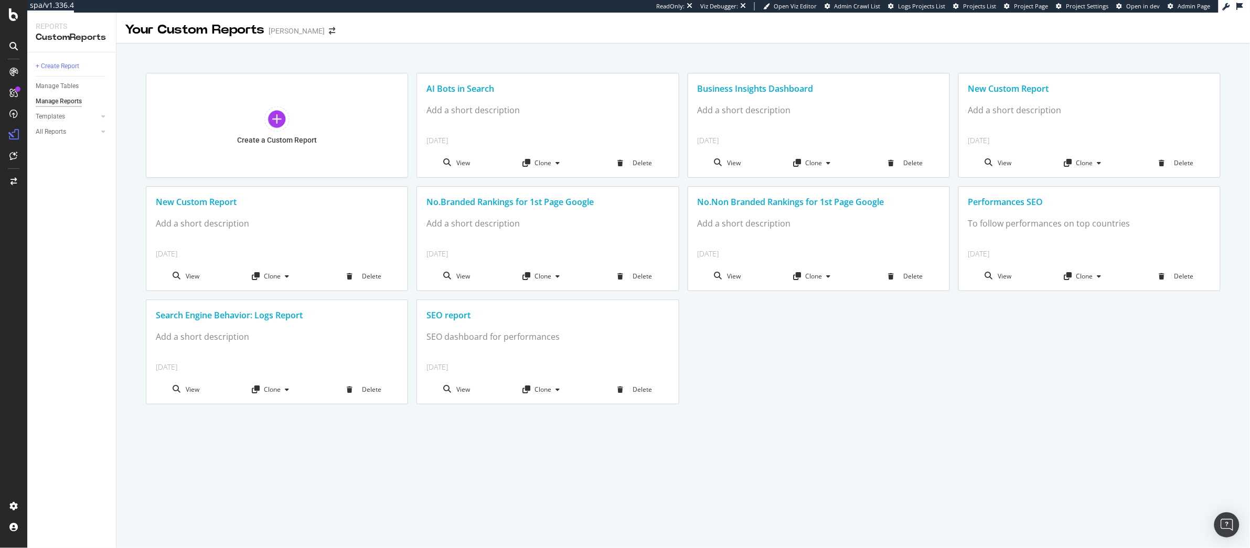
click at [442, 317] on div "SEO report" at bounding box center [547, 316] width 242 height 12
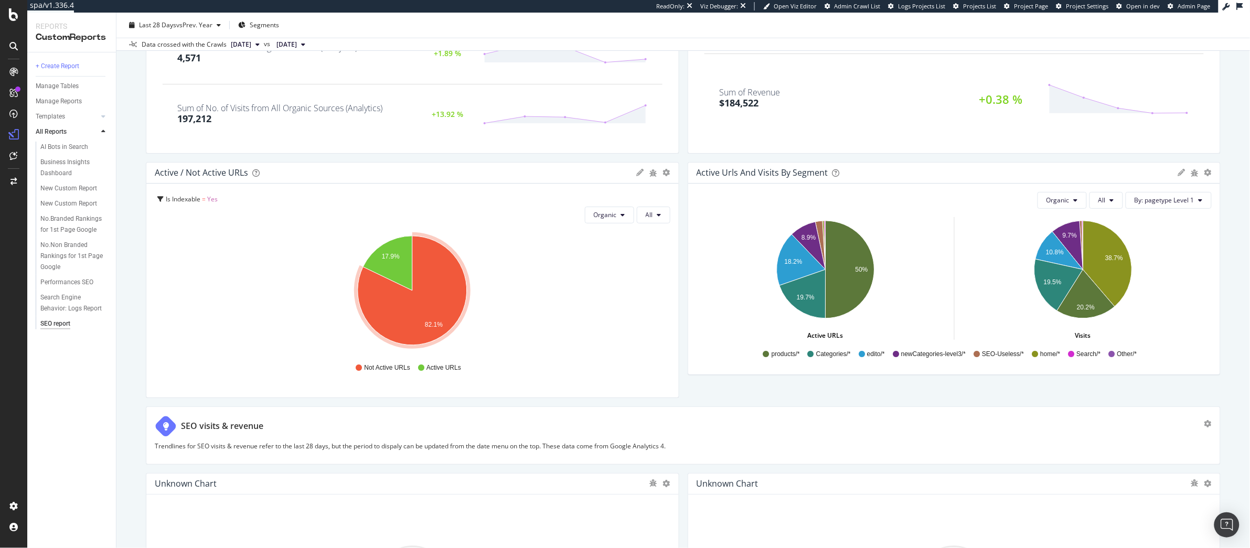
scroll to position [709, 0]
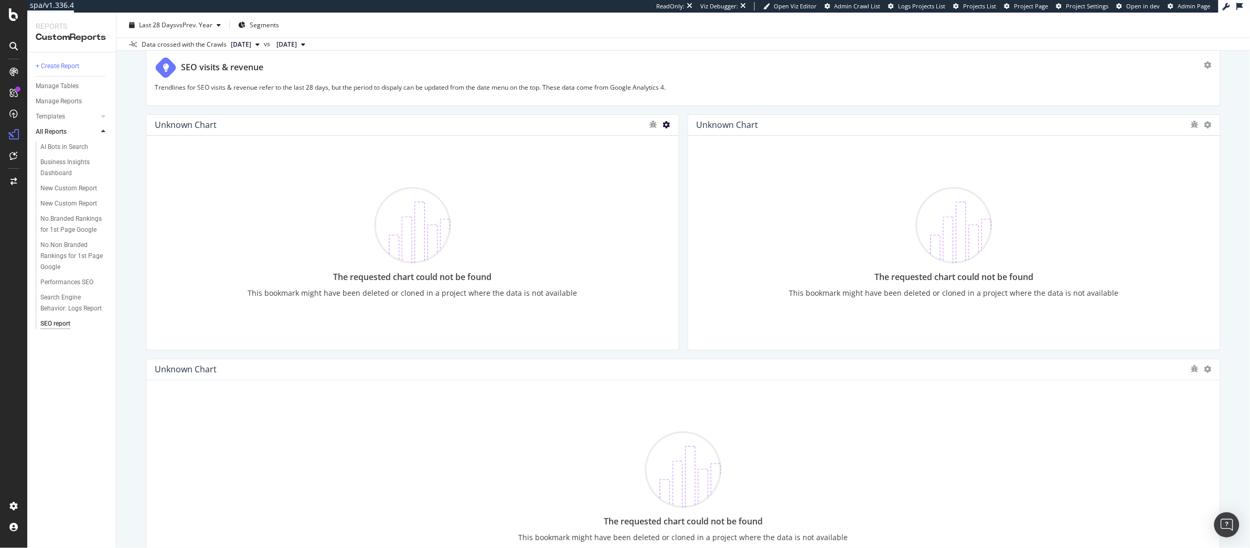
click at [667, 128] on icon at bounding box center [666, 124] width 7 height 7
click at [474, 132] on div "Unknown chart" at bounding box center [412, 125] width 532 height 21
click at [379, 141] on div "The requested chart could not be found This bookmark might have been deleted or…" at bounding box center [412, 243] width 532 height 214
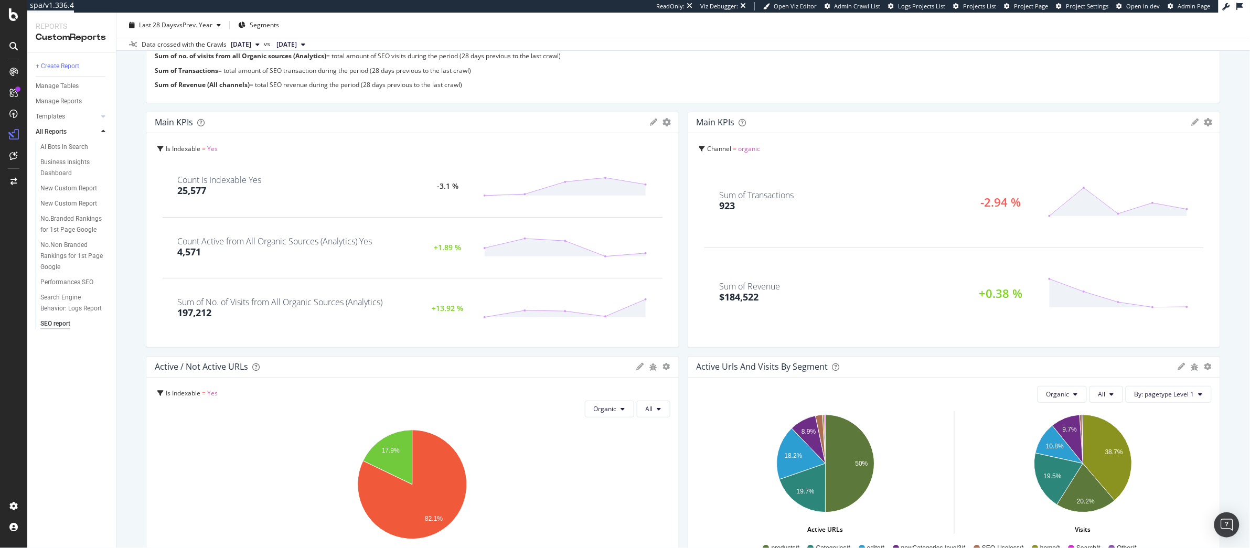
scroll to position [0, 0]
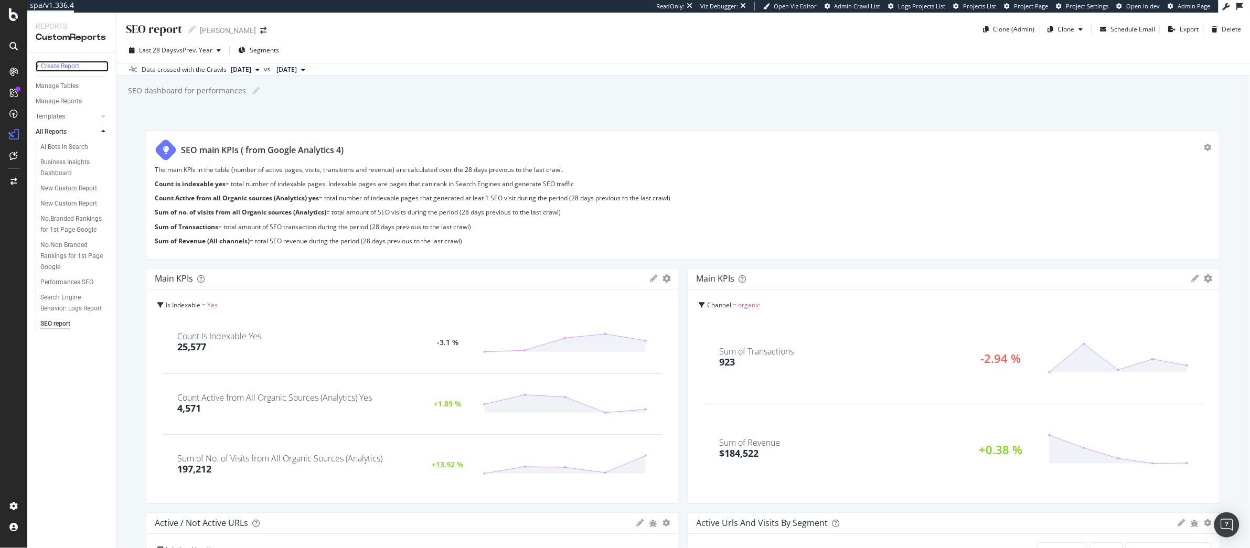
click at [67, 68] on div "+ Create Report" at bounding box center [58, 66] width 44 height 11
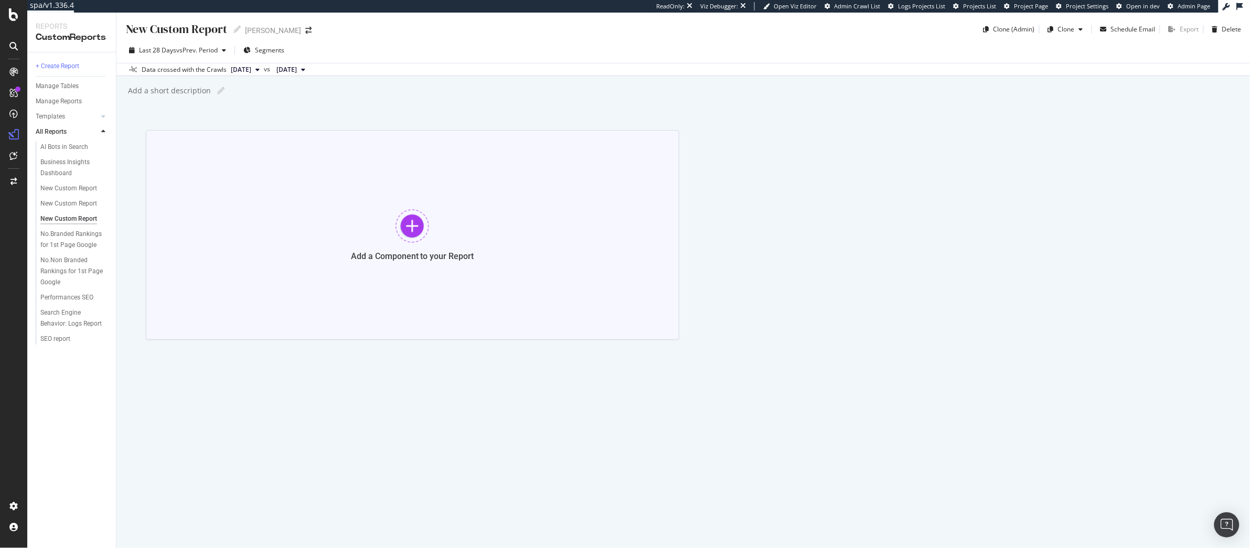
click at [408, 215] on div at bounding box center [413, 226] width 34 height 34
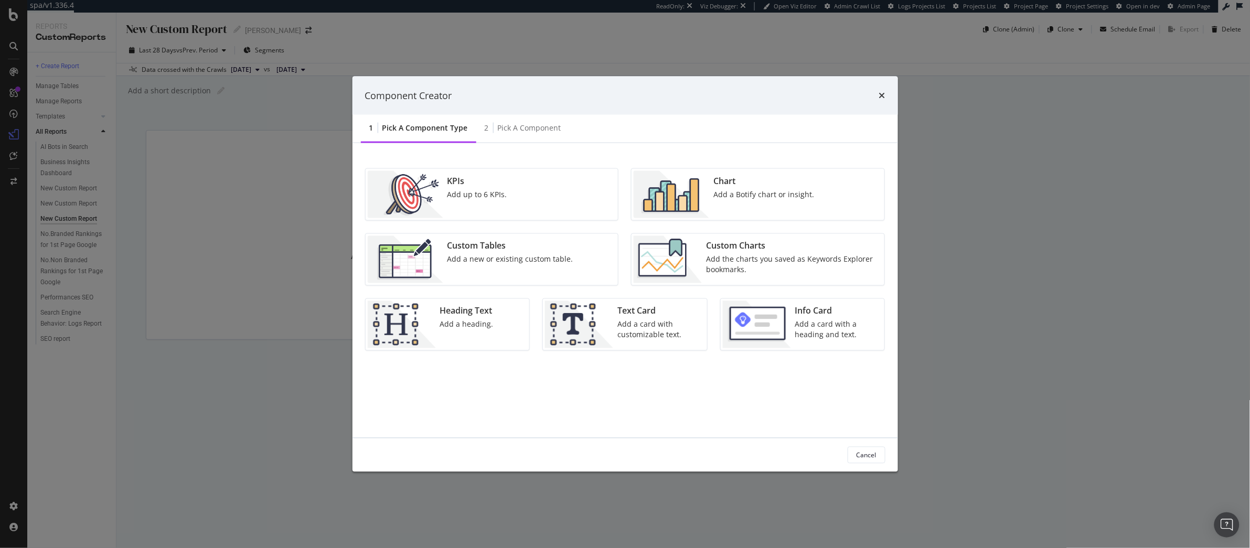
click at [543, 244] on div "Custom Tables" at bounding box center [510, 246] width 126 height 12
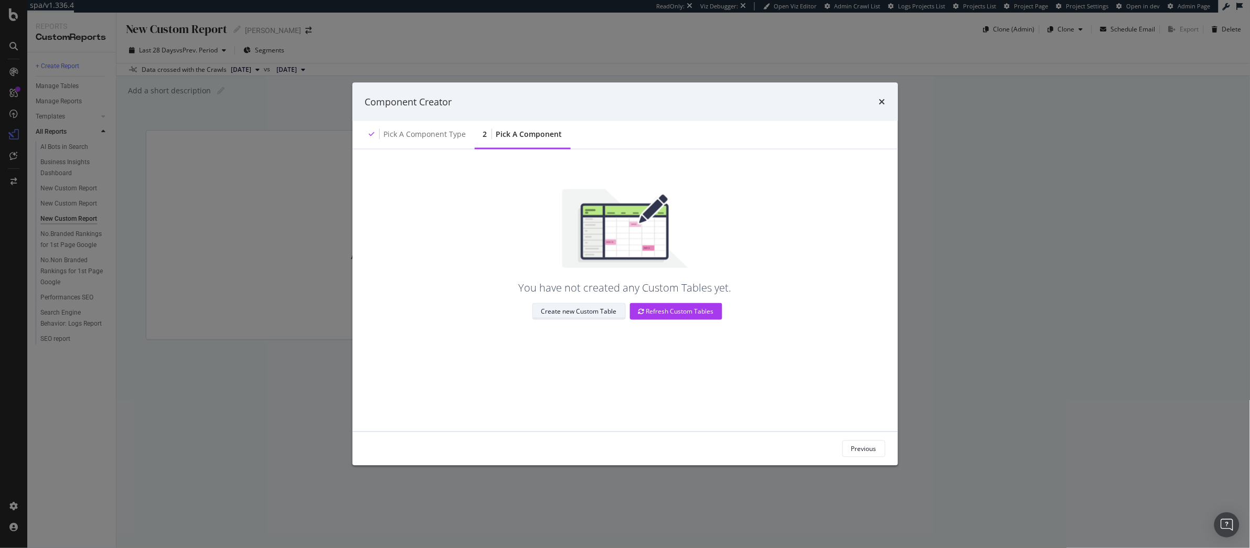
click at [574, 319] on button "Create new Custom Table" at bounding box center [578, 311] width 93 height 17
click at [886, 104] on div "Component Creator" at bounding box center [626, 101] width 546 height 39
click at [889, 92] on div "Component Creator" at bounding box center [626, 101] width 546 height 39
click at [883, 96] on div "times" at bounding box center [882, 102] width 6 height 14
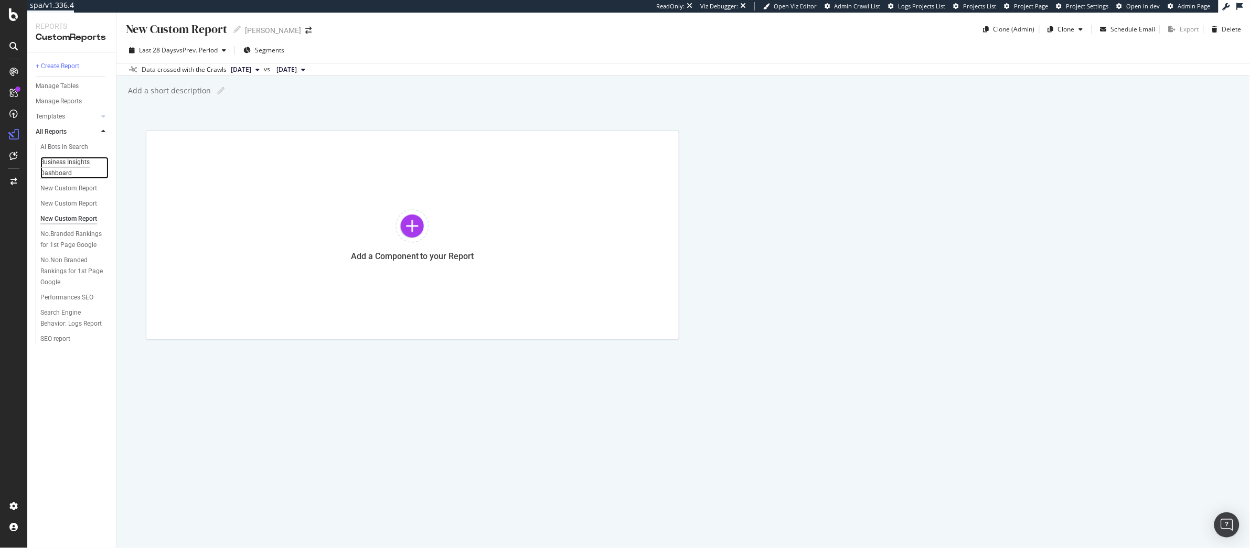
click at [61, 169] on div "Business Insights Dashboard" at bounding box center [70, 168] width 60 height 22
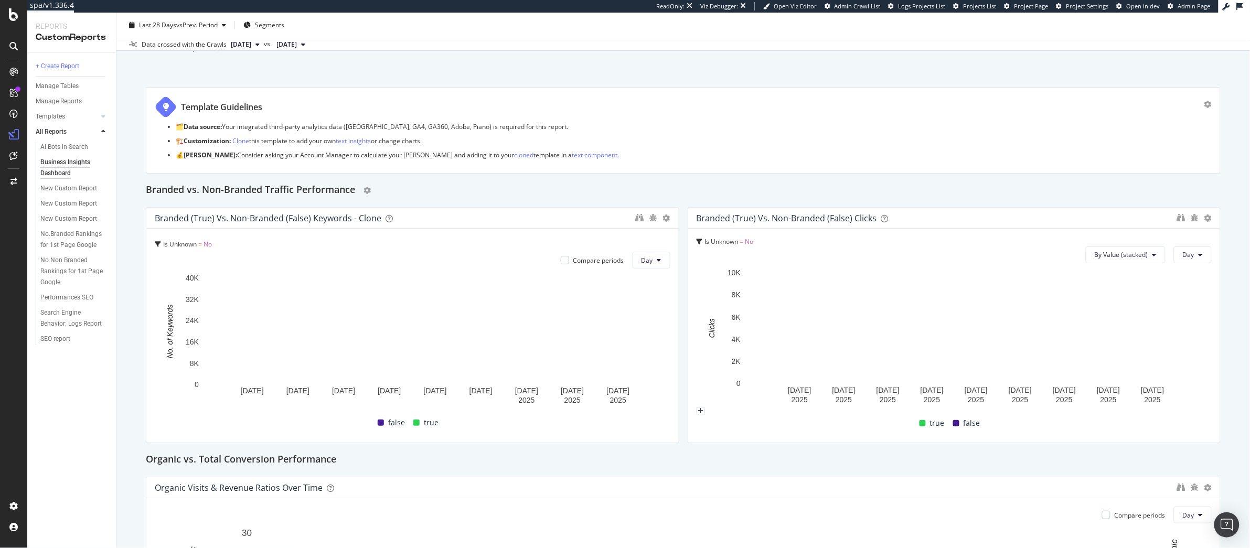
scroll to position [44, 0]
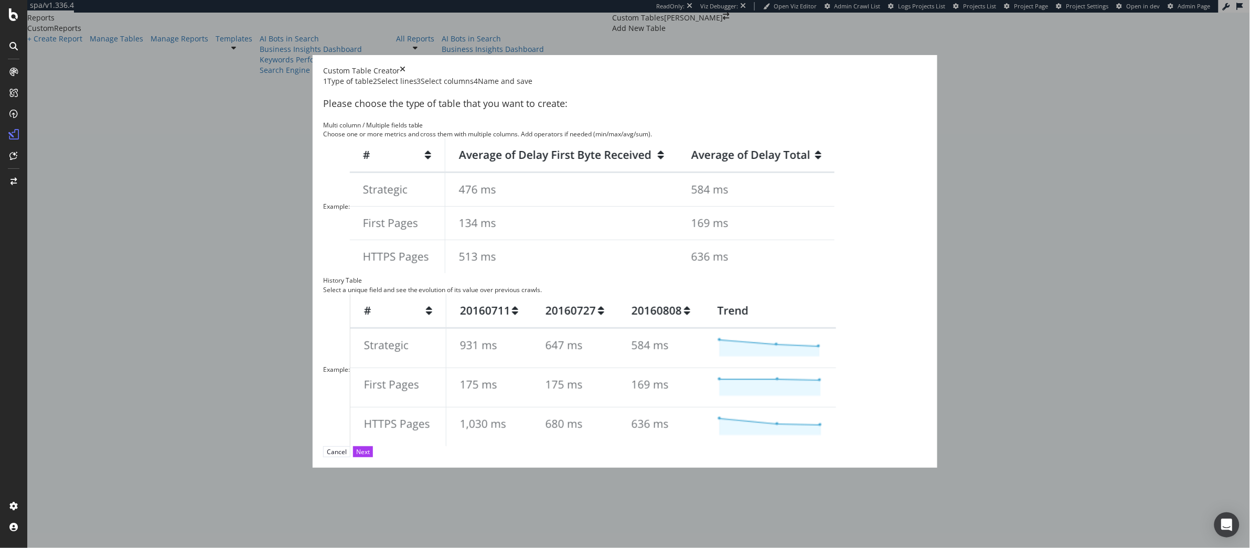
click at [515, 270] on img "modal" at bounding box center [592, 206] width 485 height 137
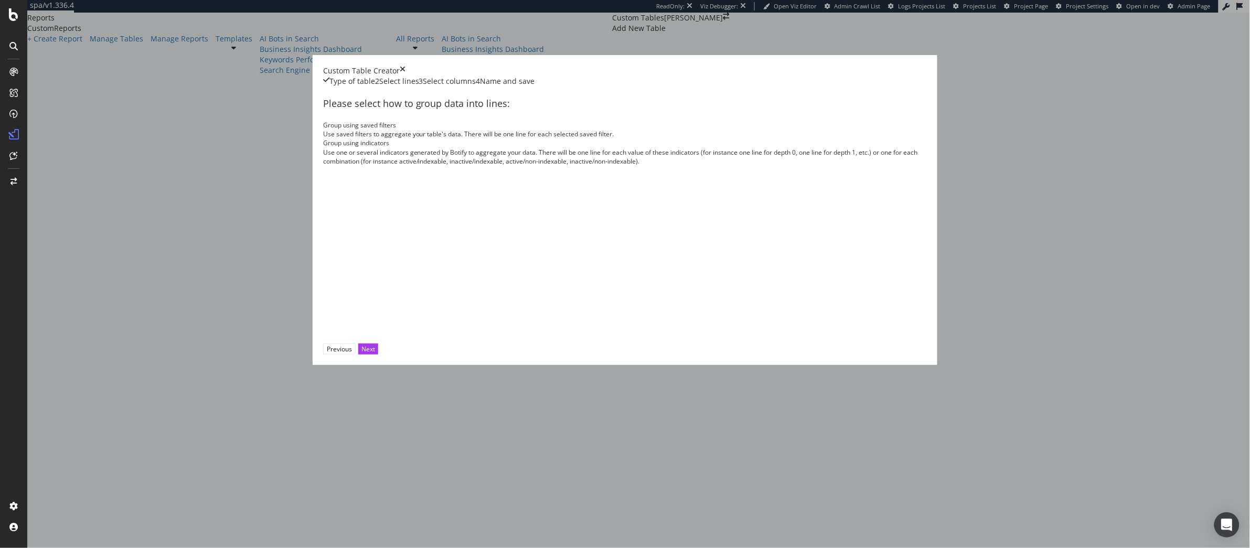
click at [652, 166] on div "Use one or several indicators generated by Botify to aggregate your data. There…" at bounding box center [625, 157] width 604 height 18
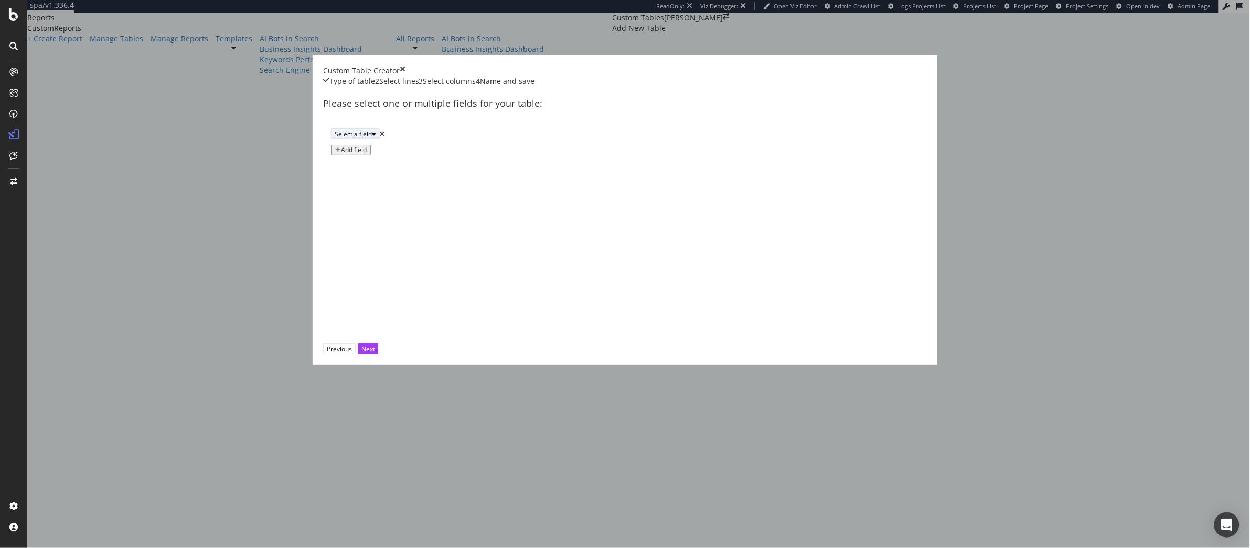
click at [372, 138] on div "Select a field" at bounding box center [353, 134] width 37 height 9
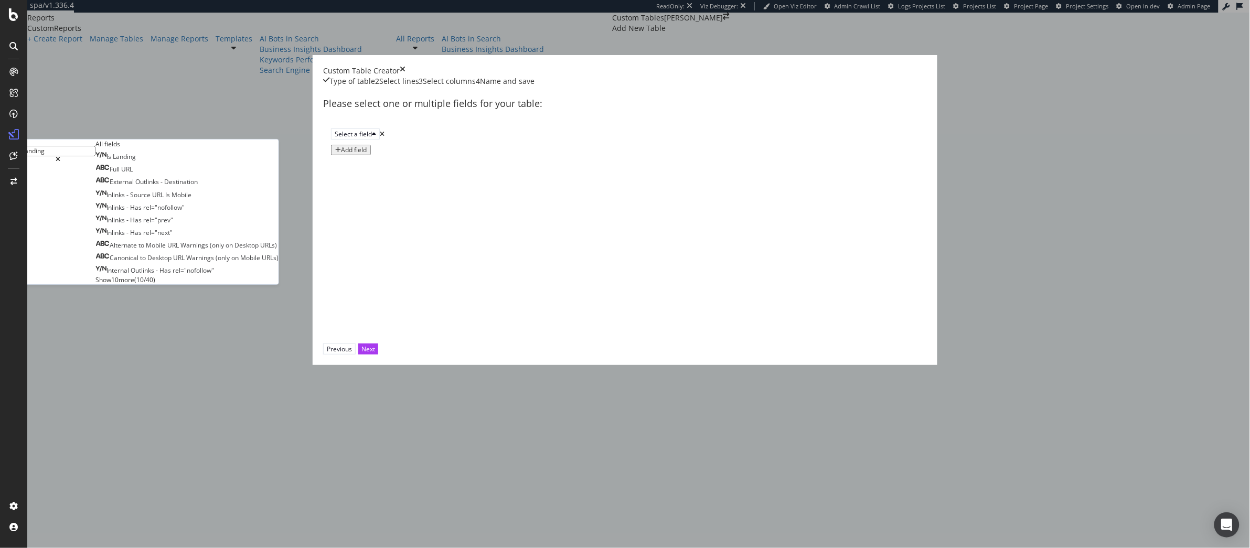
click at [279, 284] on div "Is Landing Full URL External Outlinks - Destination Inlinks - Source URL Is Mob…" at bounding box center [186, 218] width 183 height 134
click at [134, 284] on span "Show 10 more" at bounding box center [114, 279] width 39 height 9
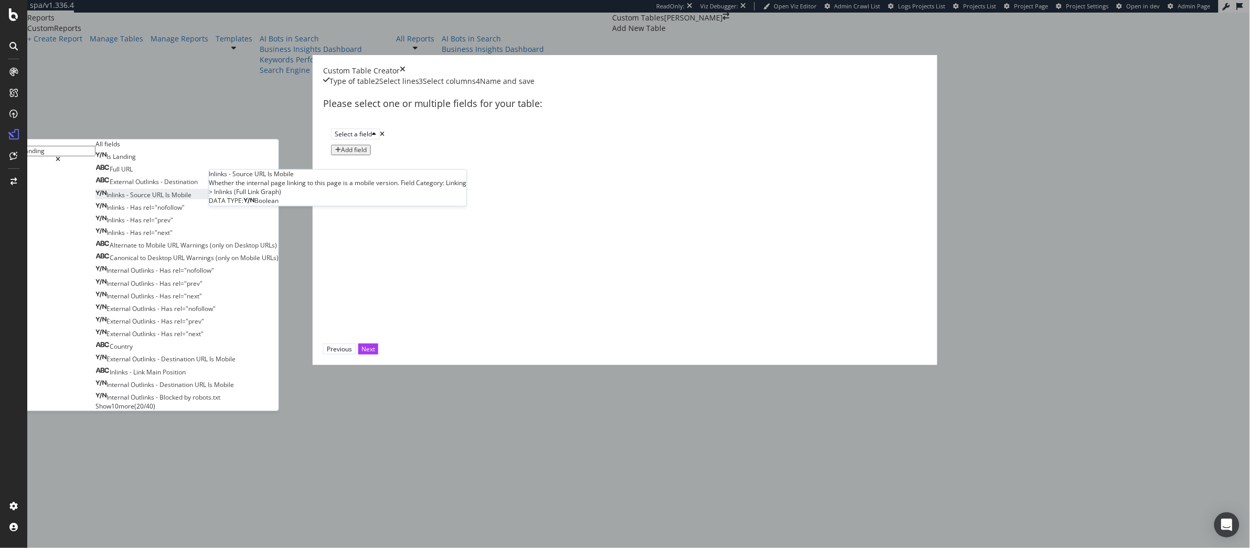
scroll to position [54, 0]
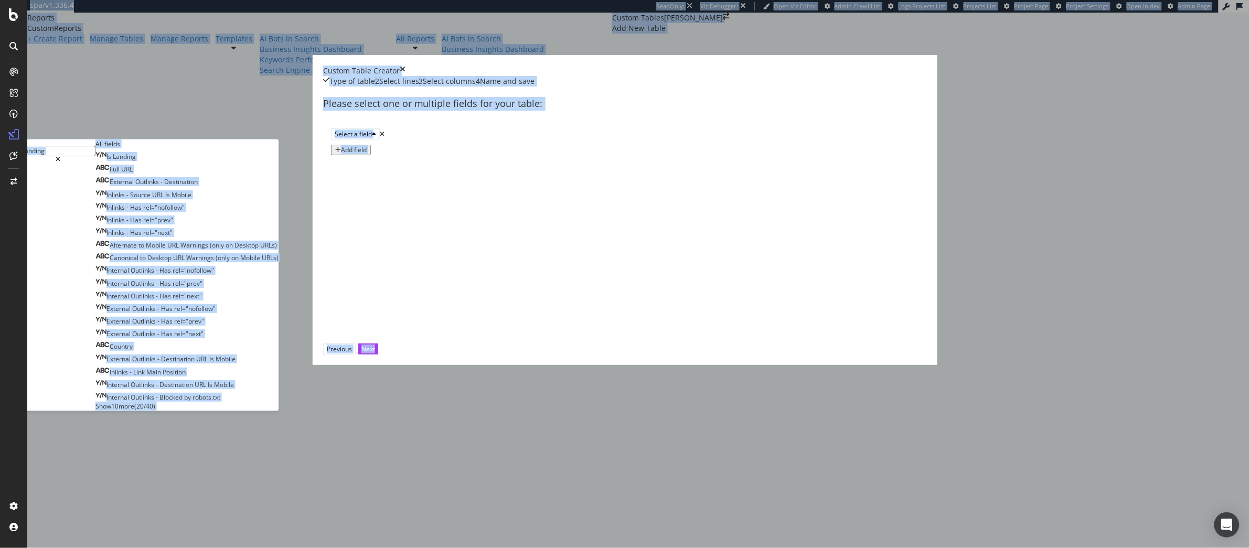
click at [95, 156] on input "landing" at bounding box center [58, 151] width 74 height 10
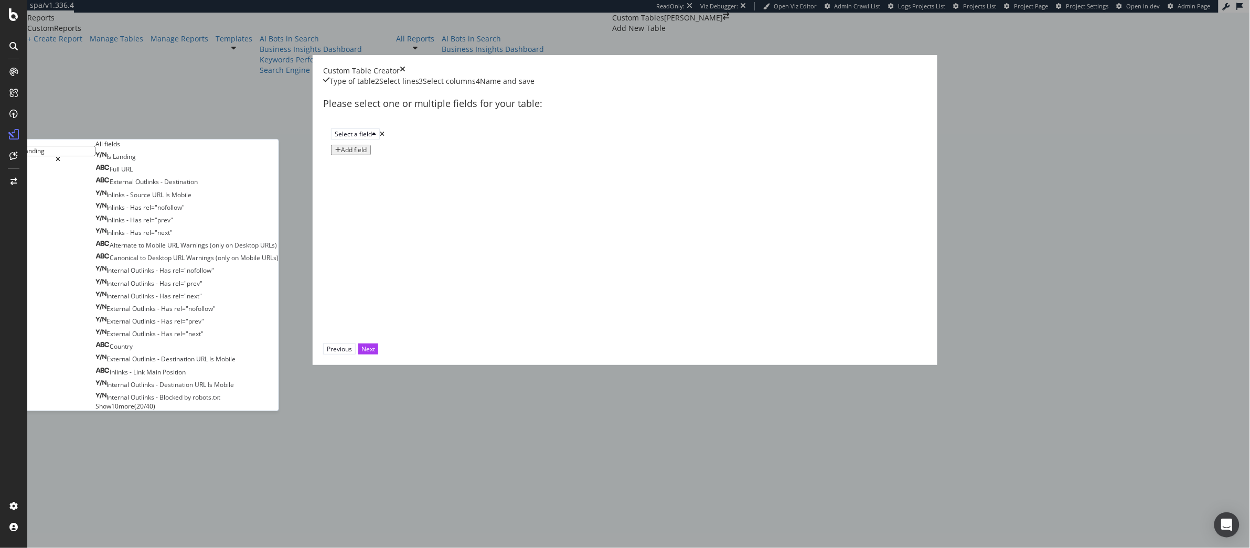
click at [95, 156] on input "landing" at bounding box center [58, 151] width 74 height 10
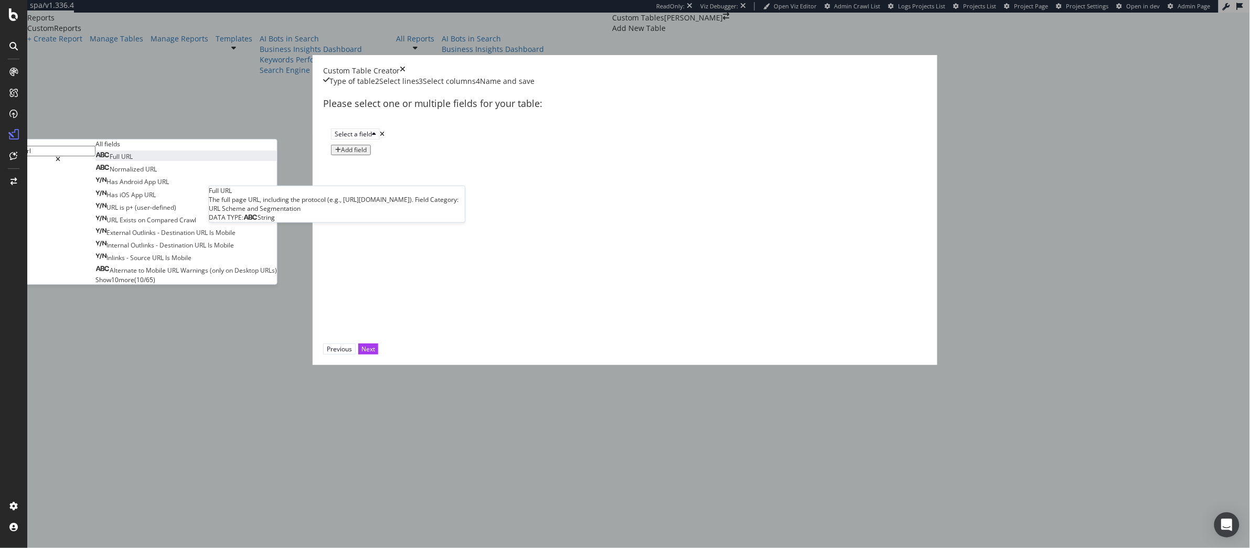
type input "url"
click at [133, 161] on div "Full URL" at bounding box center [113, 156] width 37 height 9
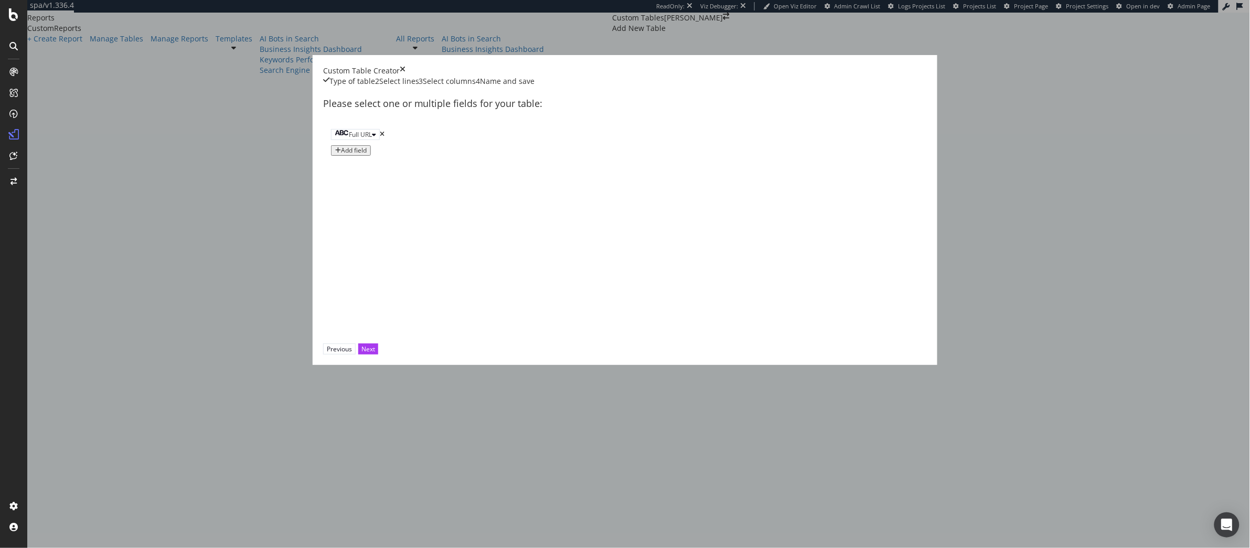
click at [367, 154] on div "Add field" at bounding box center [354, 150] width 26 height 7
click at [372, 155] on div "Select a field" at bounding box center [353, 150] width 37 height 9
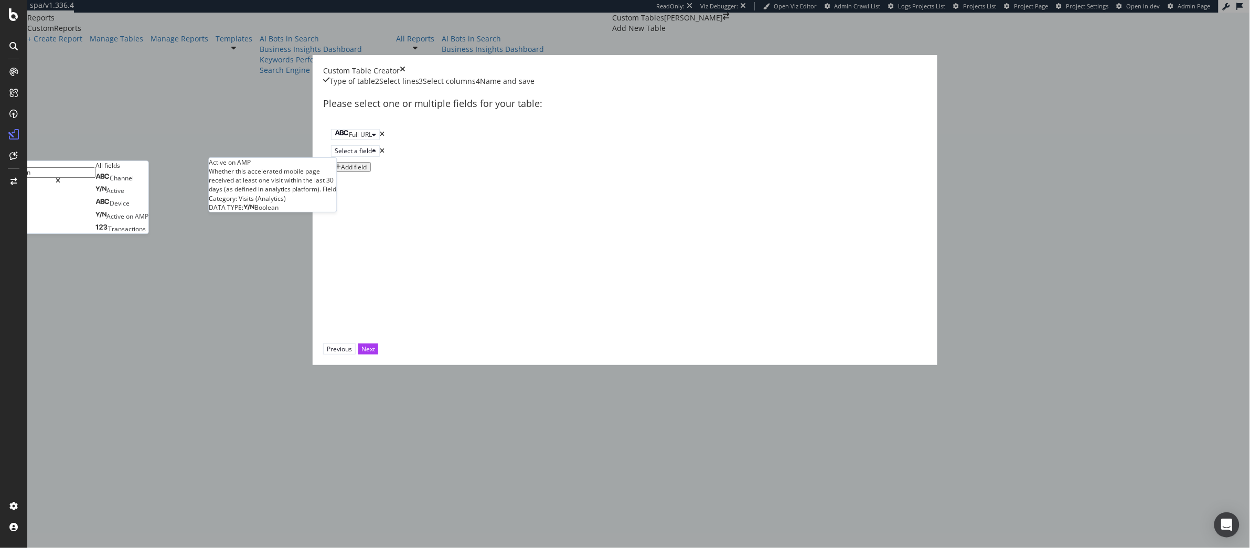
type input "a"
type input "visit"
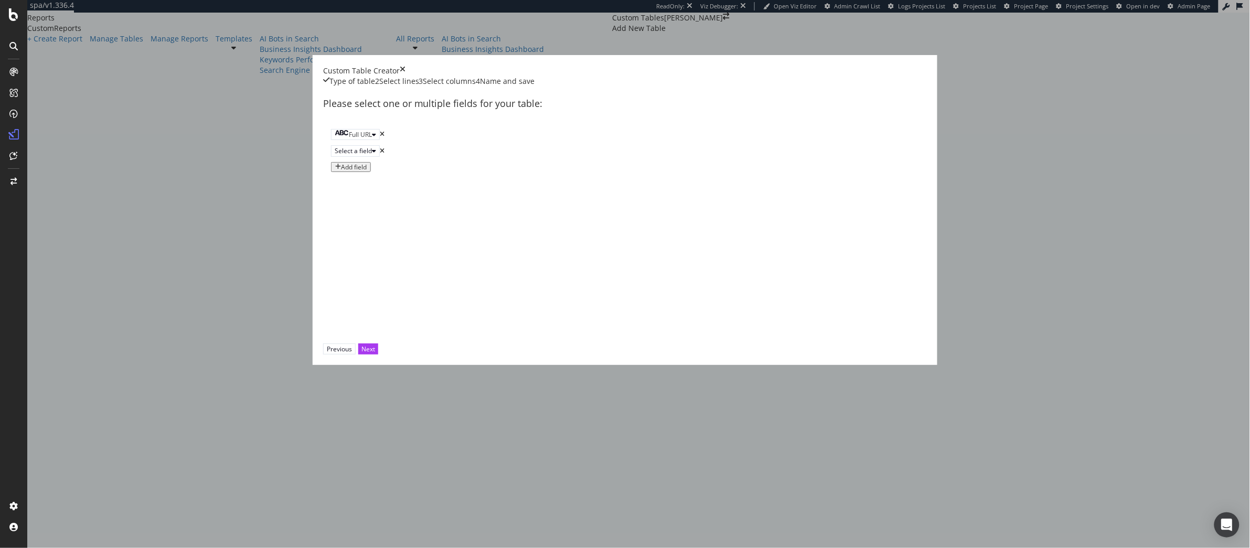
click at [385, 137] on div "times" at bounding box center [382, 134] width 5 height 6
click at [372, 138] on div "Select a field" at bounding box center [353, 134] width 37 height 9
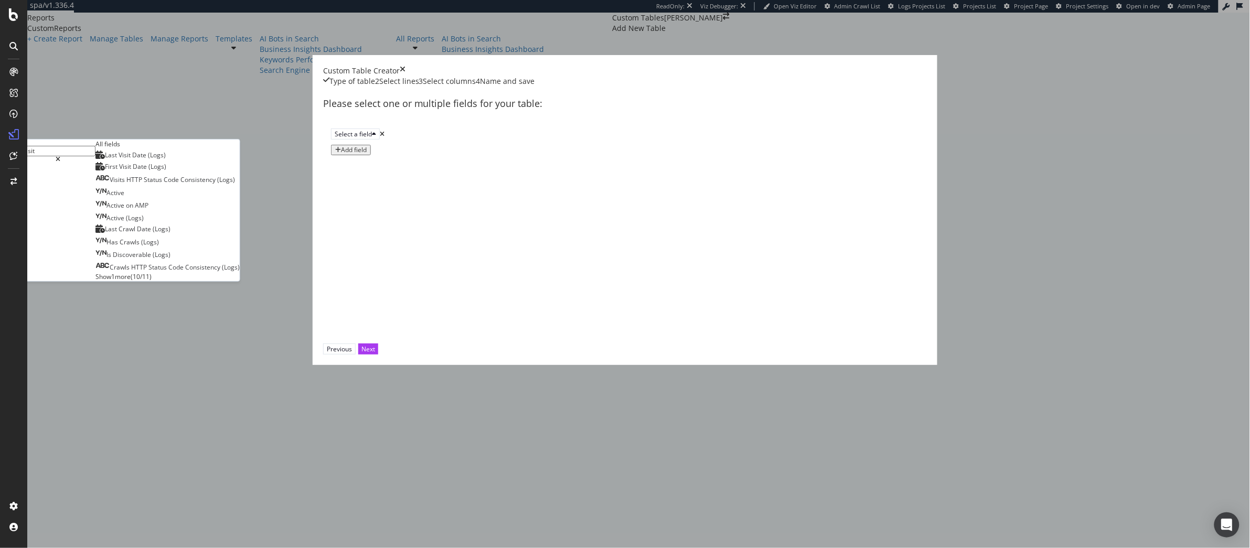
type input "visit"
click at [131, 281] on span "Show 1 more" at bounding box center [112, 276] width 35 height 9
click at [406, 76] on icon "times" at bounding box center [403, 71] width 6 height 10
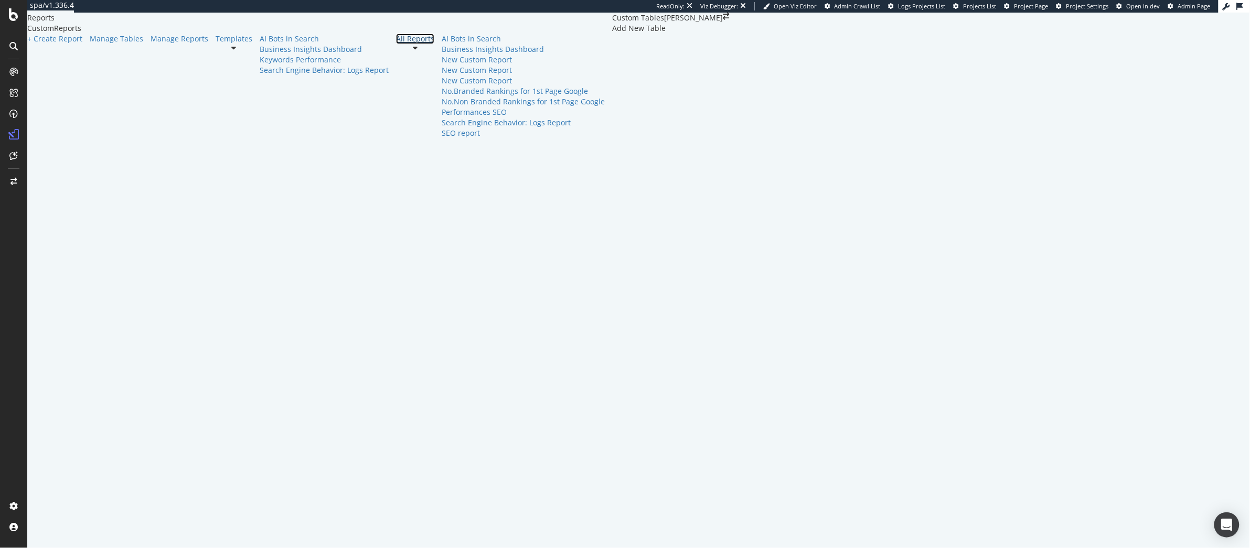
click at [396, 44] on link "All Reports" at bounding box center [415, 39] width 38 height 10
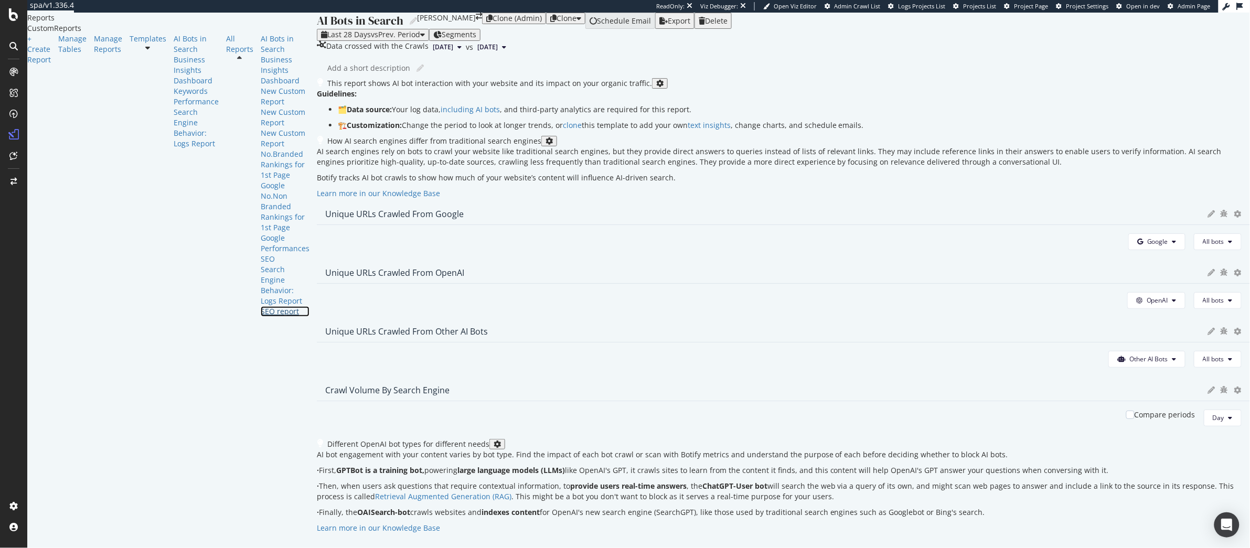
click at [261, 317] on div "SEO report" at bounding box center [285, 311] width 49 height 10
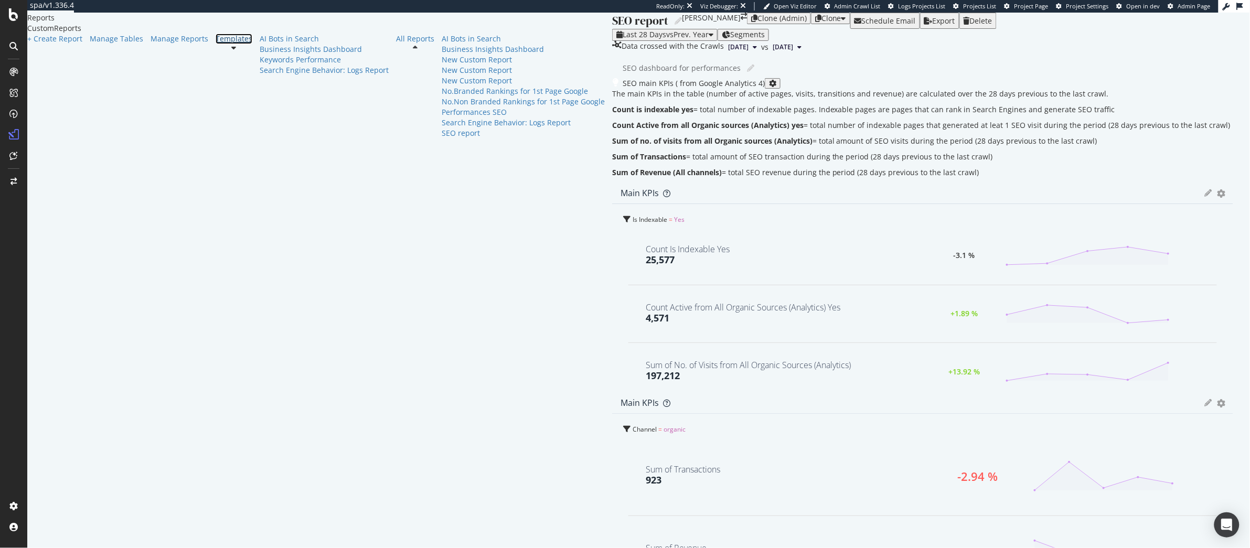
click at [216, 44] on div at bounding box center [234, 44] width 37 height 0
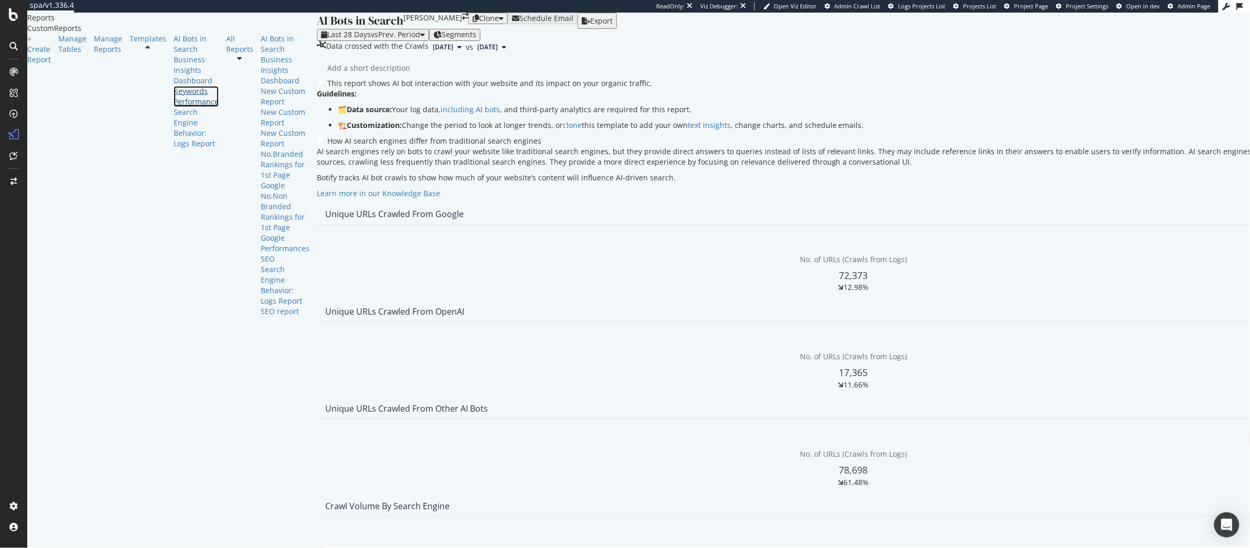
click at [174, 107] on div "Keywords Performance" at bounding box center [196, 96] width 45 height 21
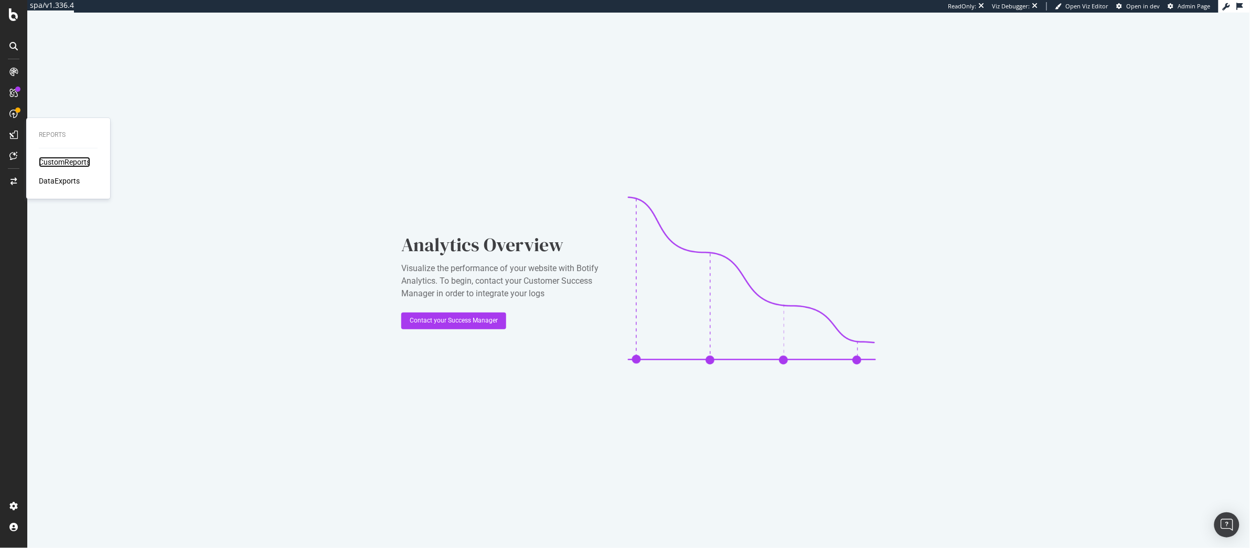
click at [41, 159] on div "CustomReports" at bounding box center [64, 162] width 51 height 10
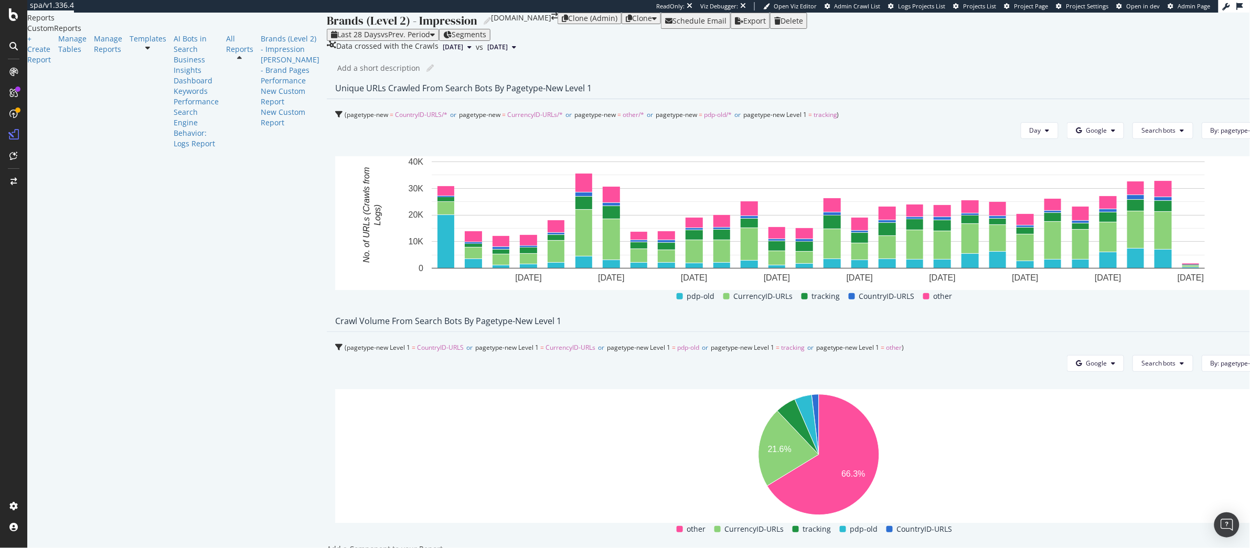
click at [130, 51] on div at bounding box center [148, 47] width 37 height 7
click at [174, 86] on div "Business Insights Dashboard" at bounding box center [196, 70] width 45 height 31
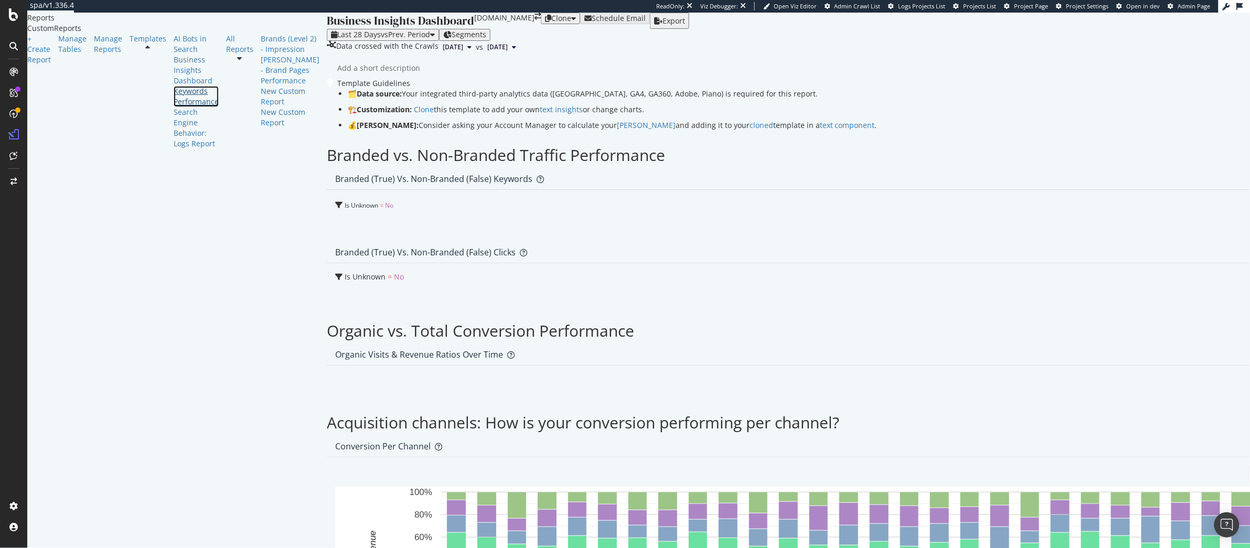
click at [174, 107] on div "Keywords Performance" at bounding box center [196, 96] width 45 height 21
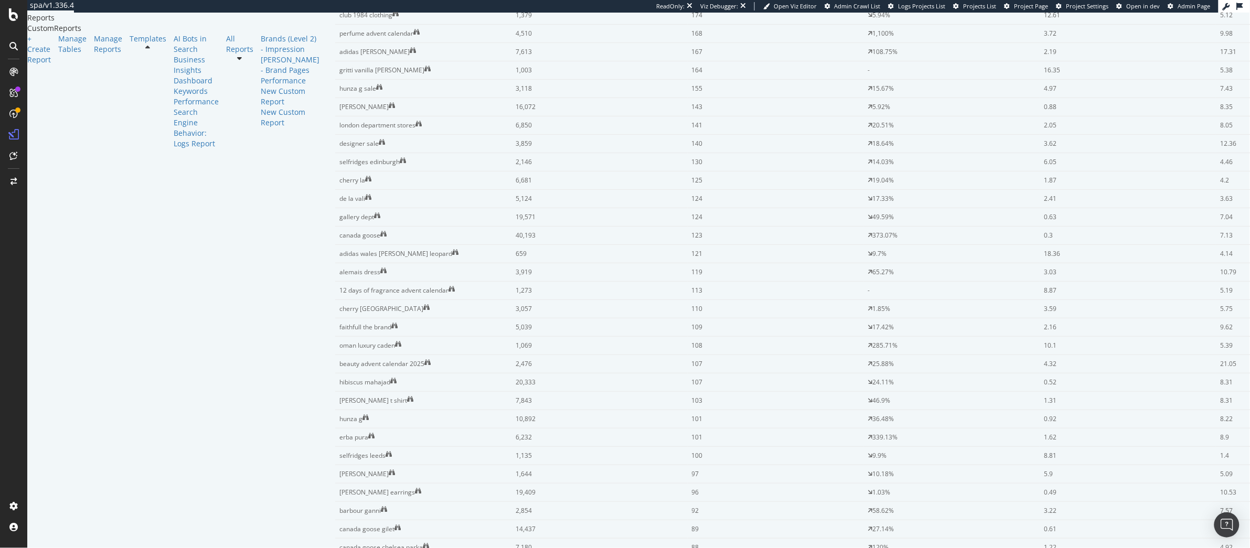
scroll to position [1068, 0]
